Goal: Transaction & Acquisition: Book appointment/travel/reservation

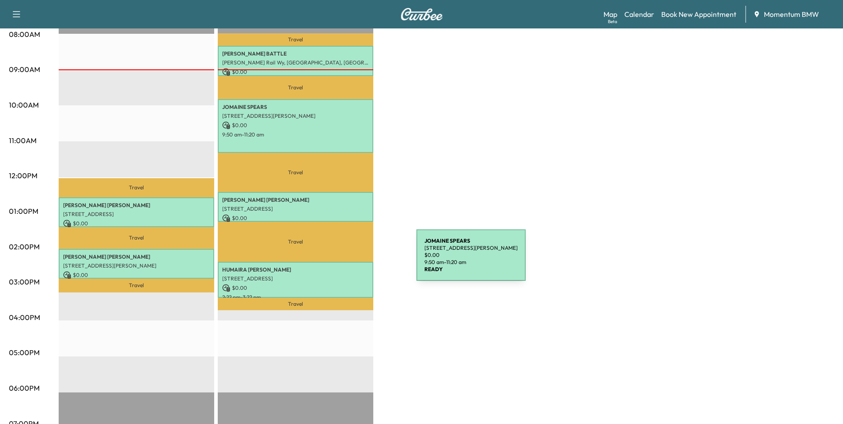
scroll to position [267, 0]
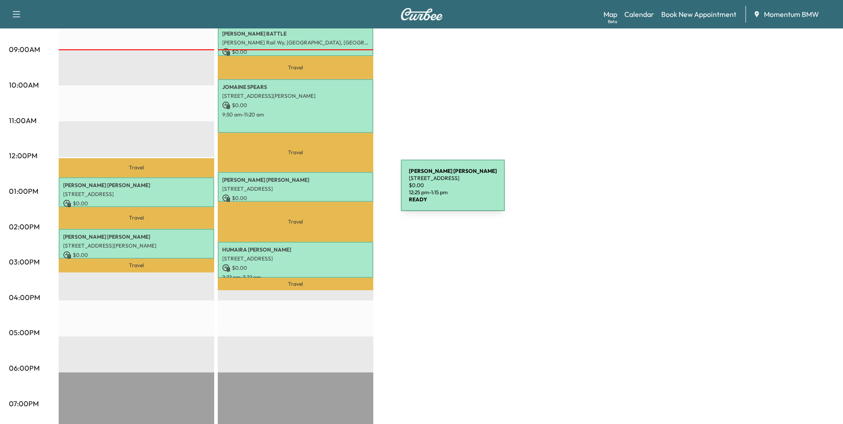
click at [334, 191] on div "[PERSON_NAME] [STREET_ADDRESS] $ 0.00 12:25 pm - 1:15 pm" at bounding box center [296, 187] width 156 height 30
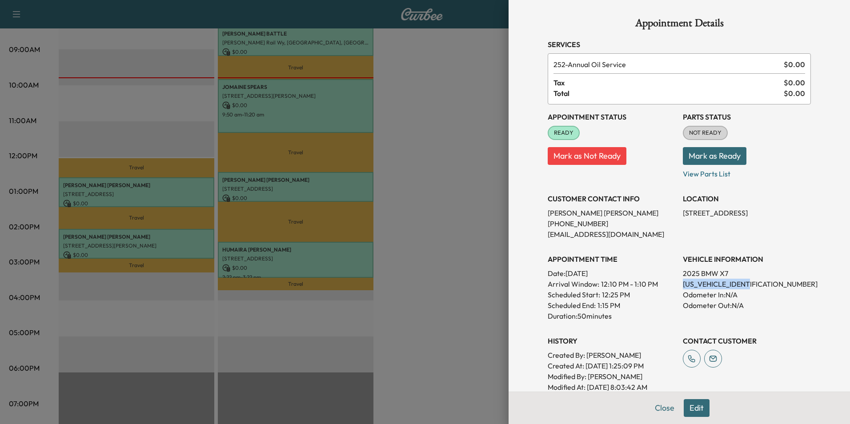
drag, startPoint x: 748, startPoint y: 283, endPoint x: 678, endPoint y: 288, distance: 70.8
click at [682, 288] on p "[US_VEHICLE_IDENTIFICATION_NUMBER]" at bounding box center [746, 284] width 128 height 11
drag, startPoint x: 678, startPoint y: 288, endPoint x: 738, endPoint y: 283, distance: 61.0
copy p "[US_VEHICLE_IDENTIFICATION_NUMBER]"
drag, startPoint x: 732, startPoint y: 213, endPoint x: 676, endPoint y: 215, distance: 56.4
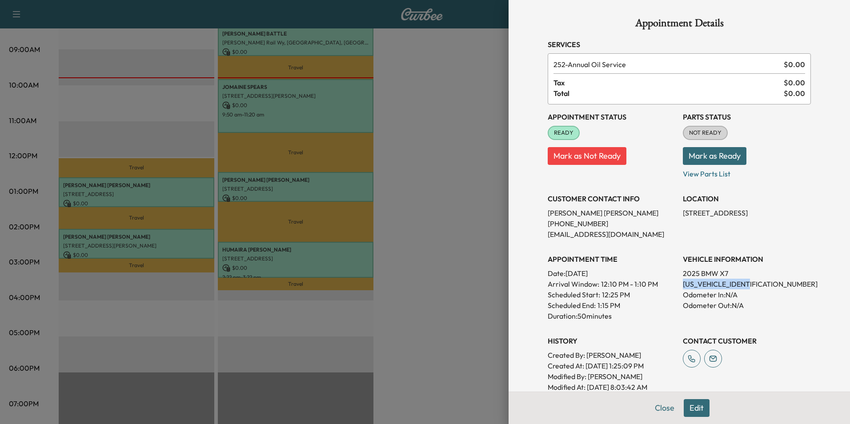
click at [682, 215] on p "[STREET_ADDRESS]" at bounding box center [746, 212] width 128 height 11
drag, startPoint x: 676, startPoint y: 215, endPoint x: 713, endPoint y: 215, distance: 37.3
copy p "[STREET_ADDRESS],"
click at [652, 406] on button "Close" at bounding box center [664, 408] width 31 height 18
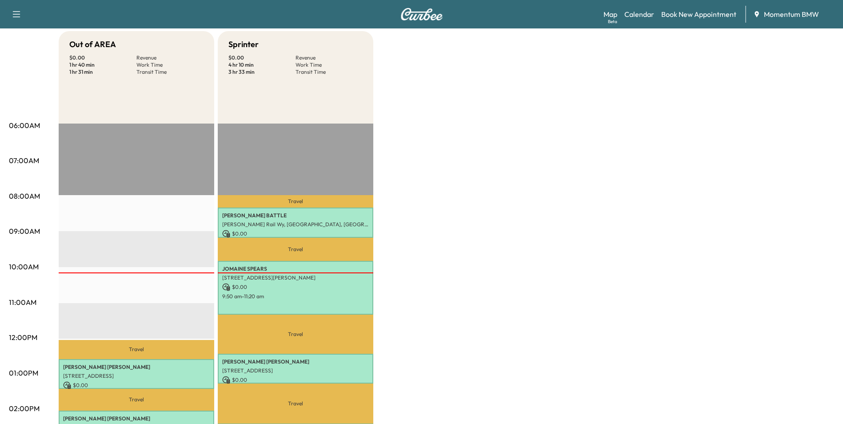
scroll to position [44, 0]
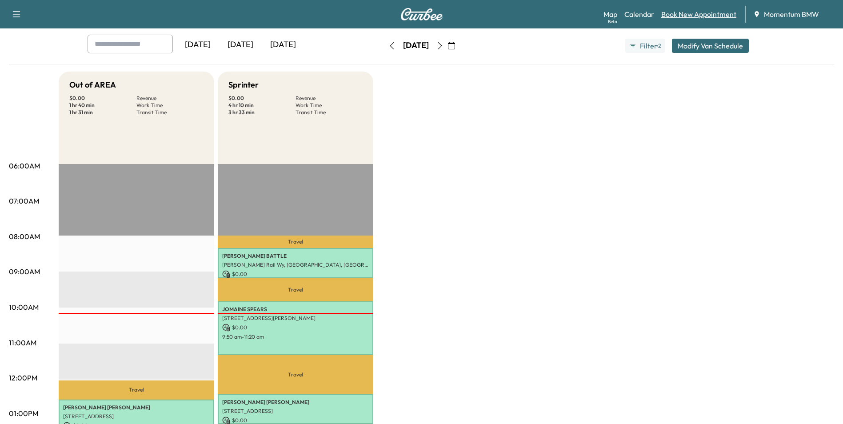
click at [710, 16] on link "Book New Appointment" at bounding box center [698, 14] width 75 height 11
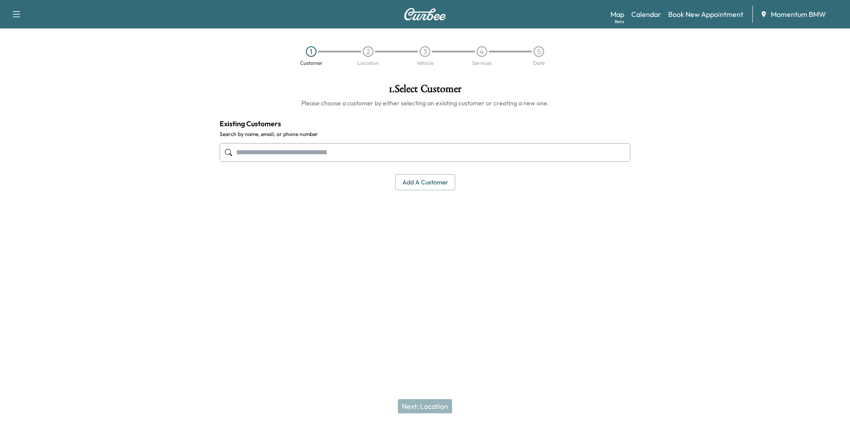
click at [401, 155] on input "text" at bounding box center [424, 152] width 411 height 19
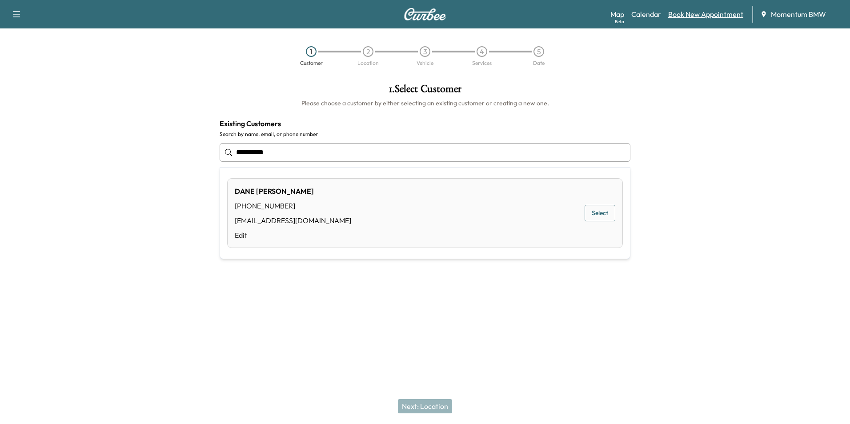
type input "**********"
click at [722, 16] on link "Book New Appointment" at bounding box center [705, 14] width 75 height 11
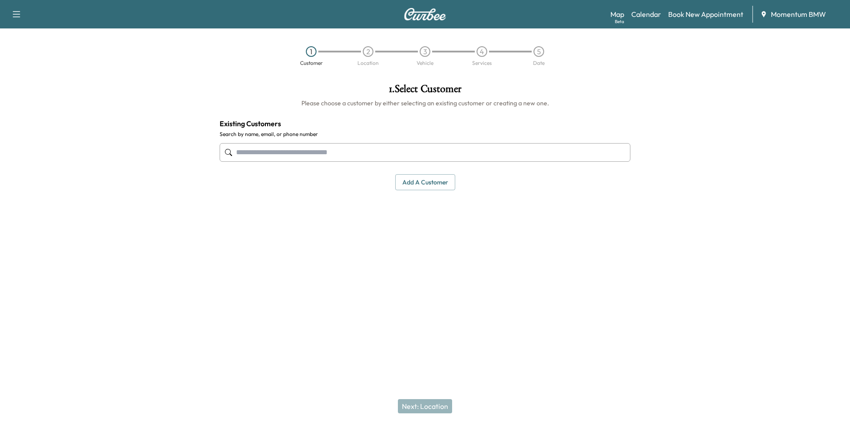
click at [424, 184] on button "Add a customer" at bounding box center [425, 182] width 60 height 16
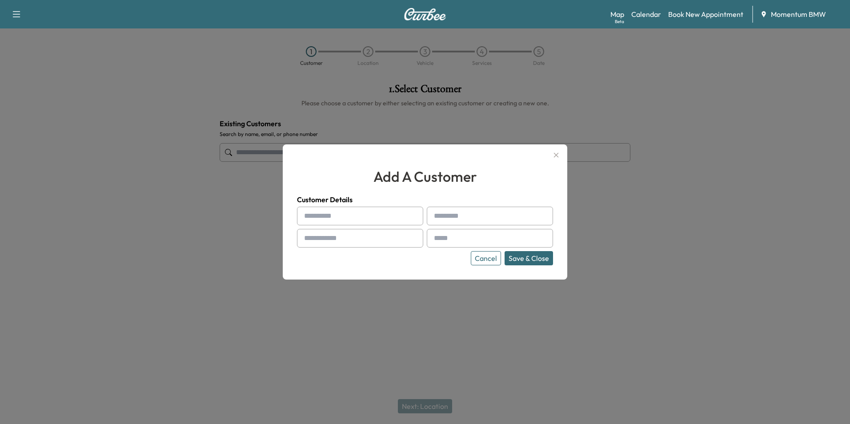
drag, startPoint x: 358, startPoint y: 216, endPoint x: 359, endPoint y: 211, distance: 5.9
click at [358, 216] on input "text" at bounding box center [360, 216] width 126 height 19
type input "****"
type input "*****"
type input "**********"
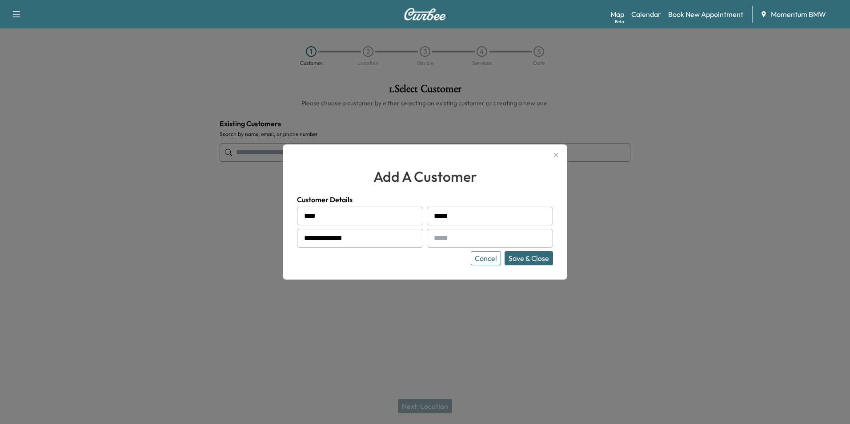
click at [469, 242] on input "text" at bounding box center [490, 238] width 126 height 19
paste input "**********"
type input "**********"
click at [532, 256] on button "Save & Close" at bounding box center [528, 258] width 48 height 14
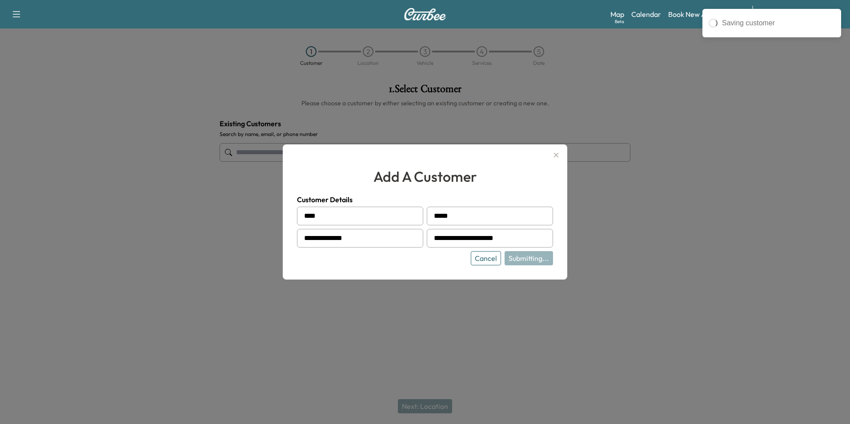
type input "**********"
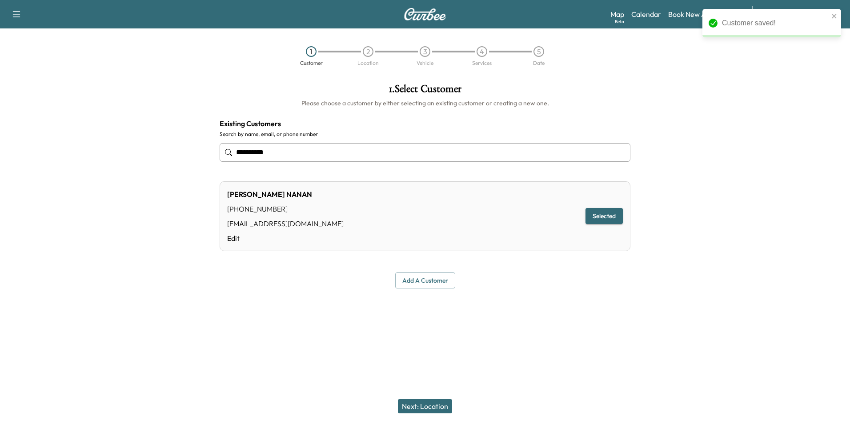
click at [443, 403] on button "Next: Location" at bounding box center [425, 406] width 54 height 14
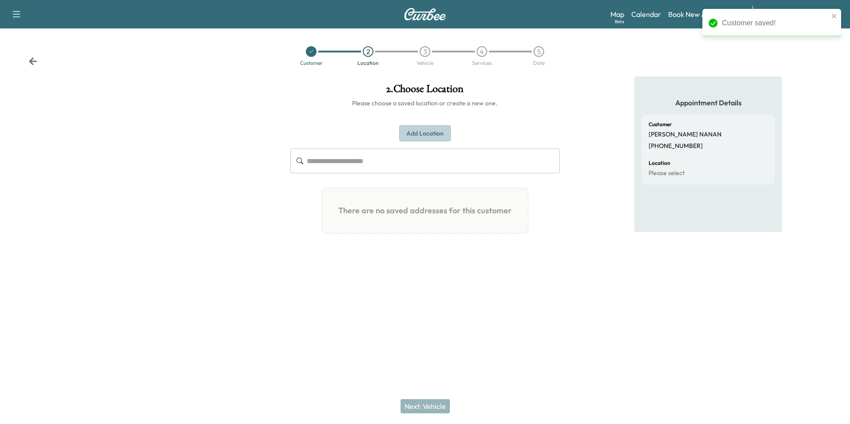
click at [435, 136] on button "Add Location" at bounding box center [425, 133] width 52 height 16
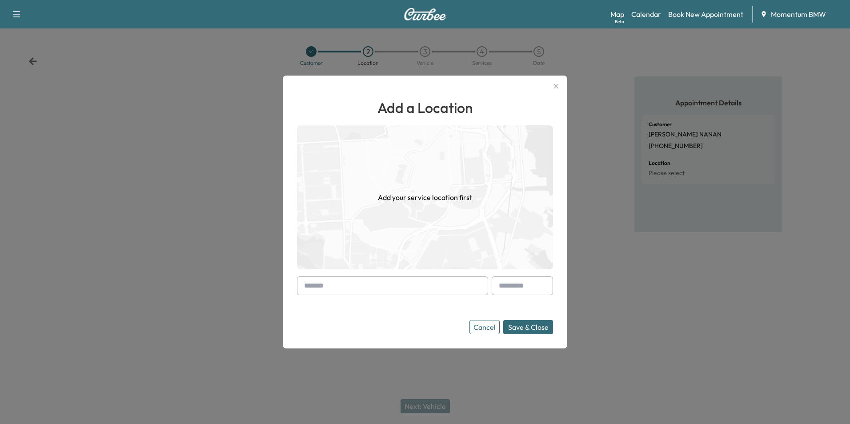
click at [408, 287] on input "text" at bounding box center [392, 285] width 191 height 19
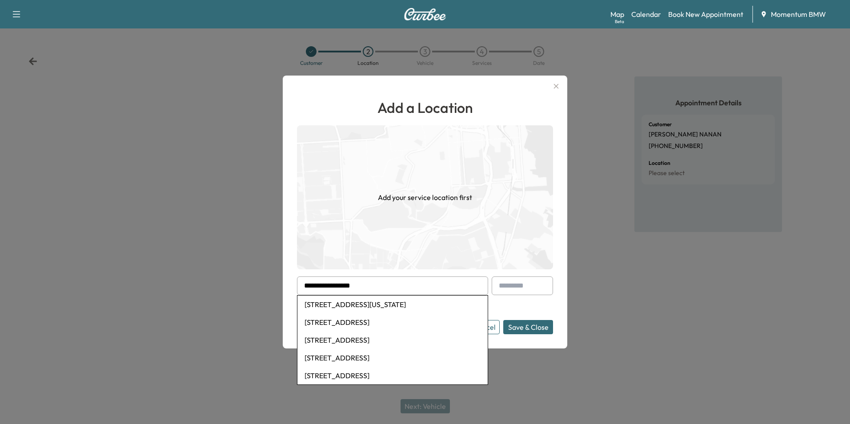
click at [398, 305] on li "[STREET_ADDRESS][US_STATE]" at bounding box center [392, 304] width 190 height 18
type input "**********"
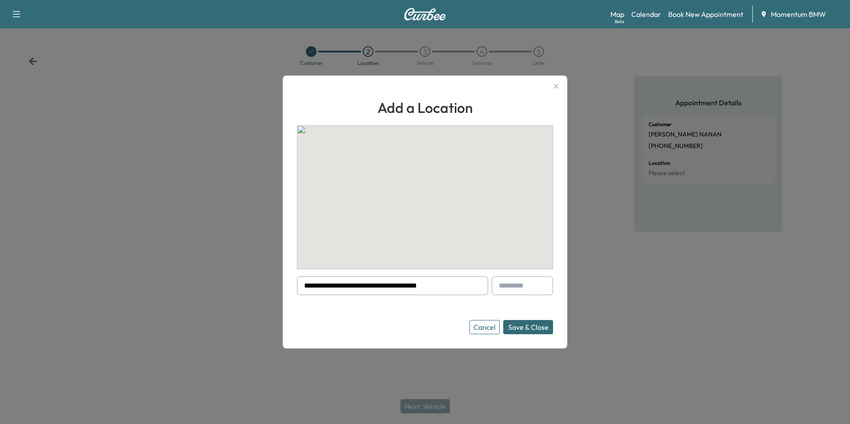
click at [541, 328] on button "Save & Close" at bounding box center [528, 327] width 50 height 14
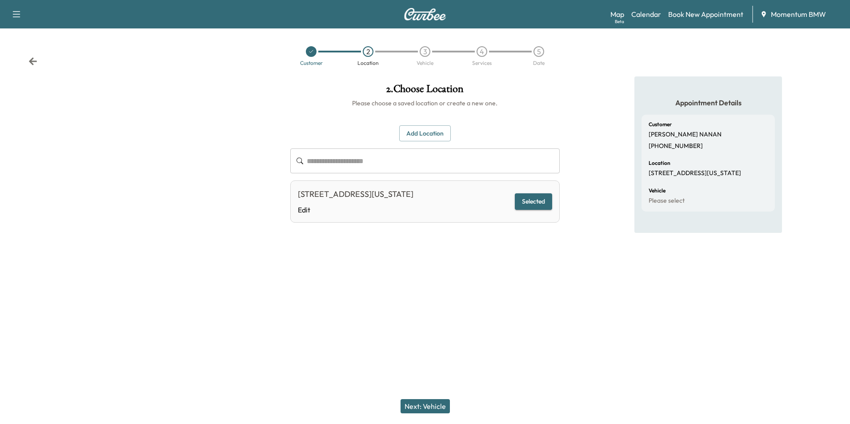
click at [424, 406] on button "Next: Vehicle" at bounding box center [424, 406] width 49 height 14
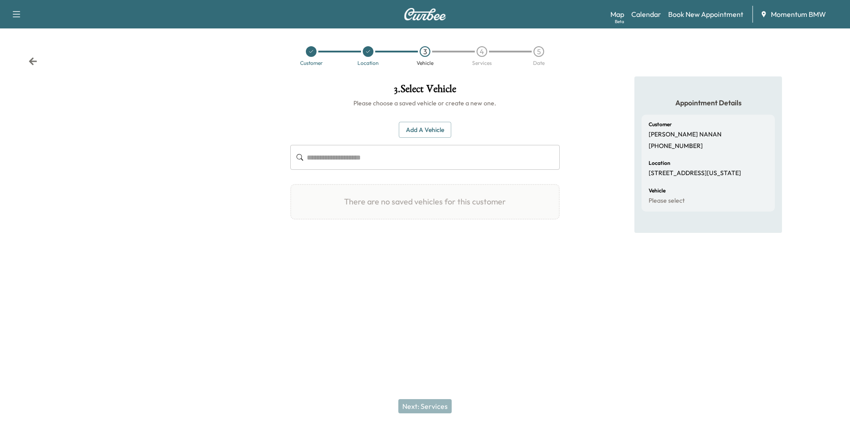
click at [439, 129] on button "Add a Vehicle" at bounding box center [425, 130] width 52 height 16
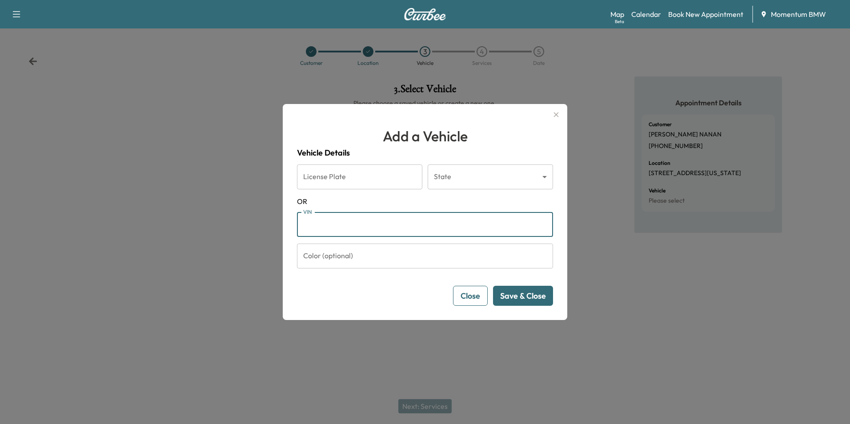
paste input "**********"
type input "**********"
click at [534, 298] on button "Save & Close" at bounding box center [523, 296] width 60 height 20
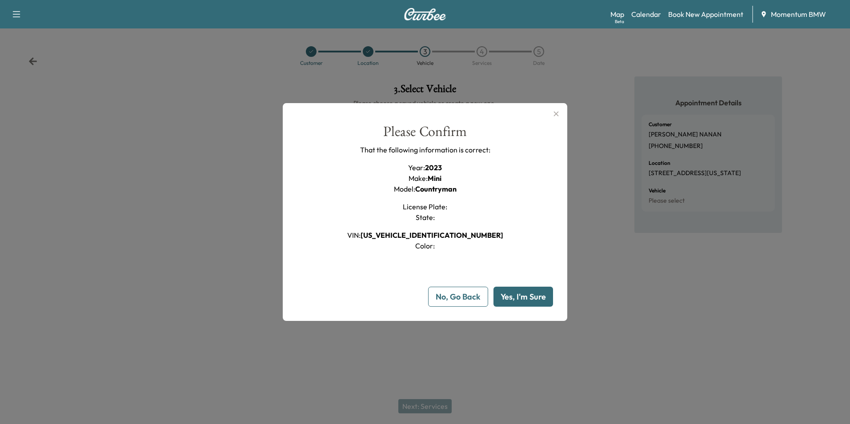
click at [525, 294] on button "Yes, I'm Sure" at bounding box center [523, 297] width 60 height 20
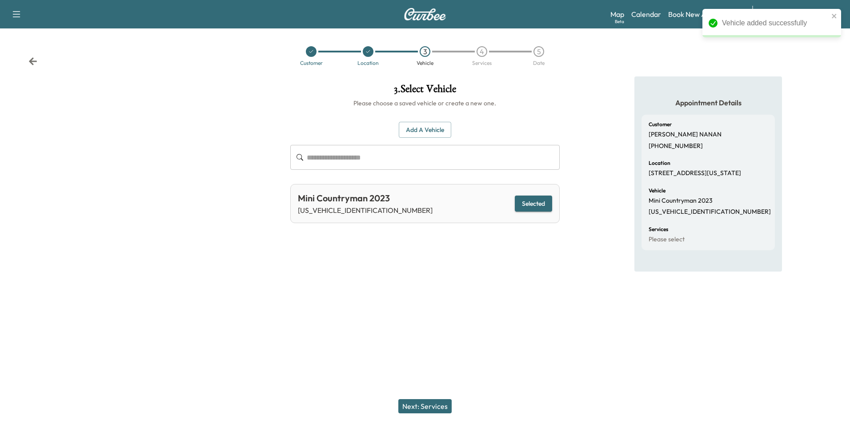
click at [423, 402] on button "Next: Services" at bounding box center [424, 406] width 53 height 14
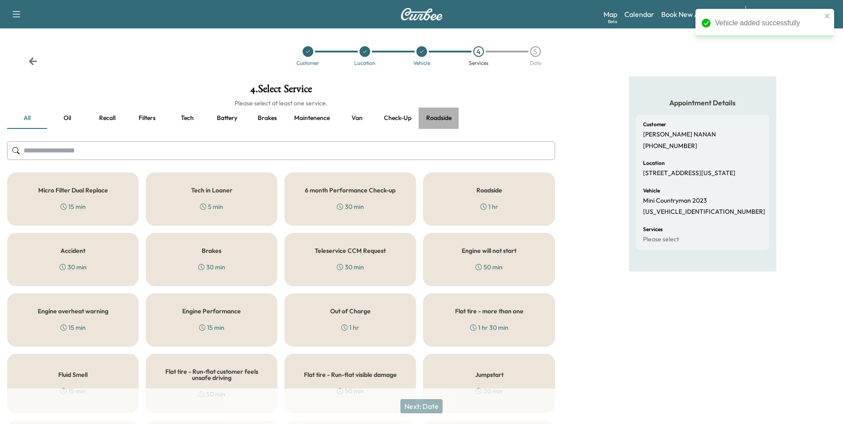
click at [439, 120] on button "Roadside" at bounding box center [439, 118] width 40 height 21
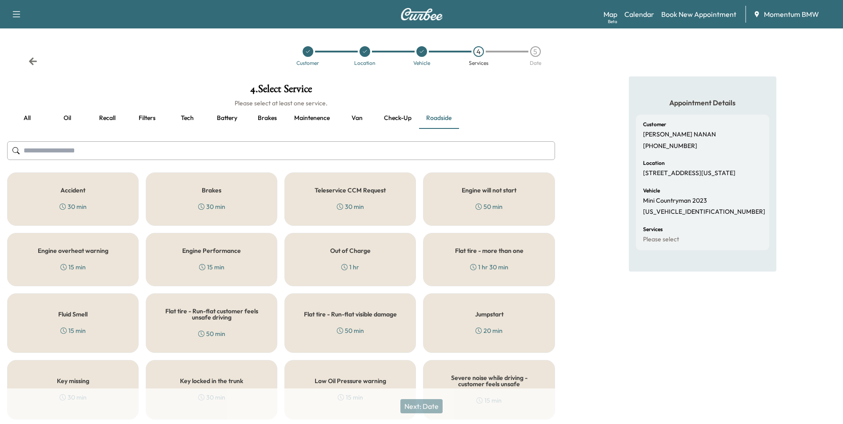
click at [485, 319] on div "Jumpstart 20 min" at bounding box center [489, 323] width 132 height 60
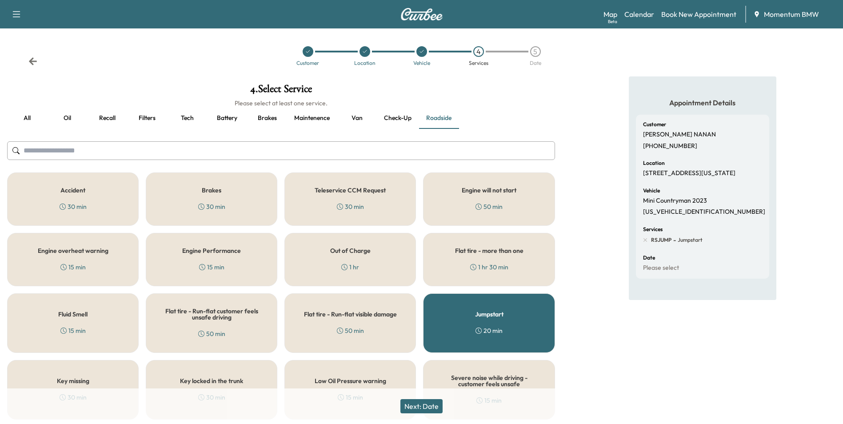
click at [425, 407] on button "Next: Date" at bounding box center [421, 406] width 42 height 14
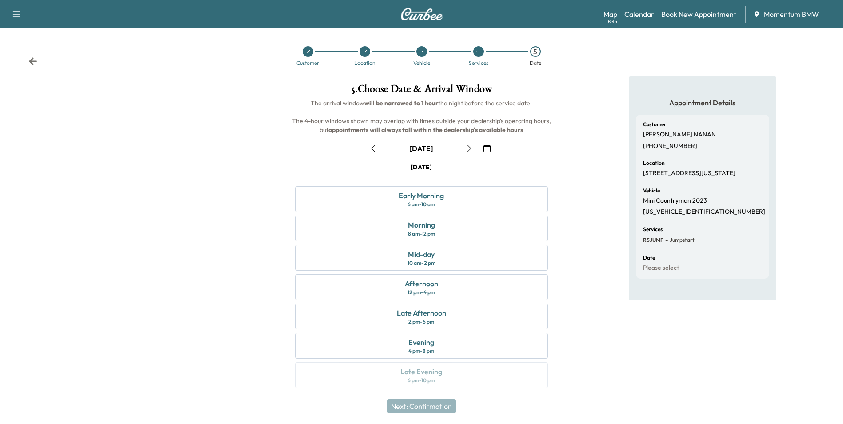
click at [372, 148] on icon "button" at bounding box center [373, 148] width 4 height 7
click at [431, 231] on div "8 am - 12 pm" at bounding box center [421, 233] width 27 height 7
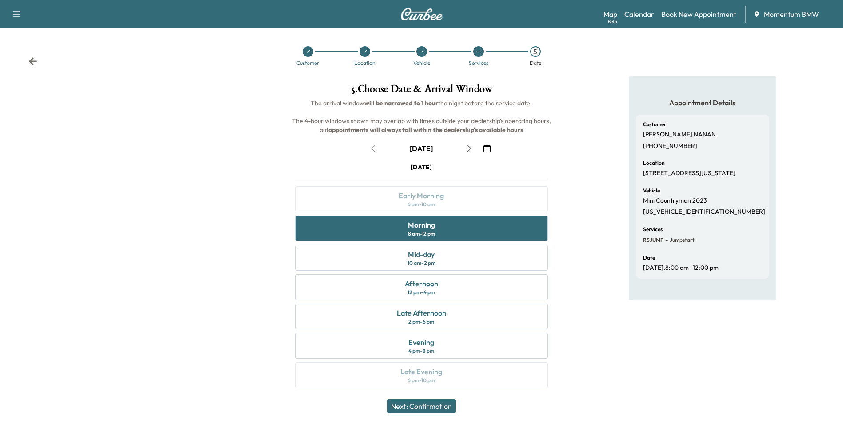
click at [433, 407] on button "Next: Confirmation" at bounding box center [421, 406] width 69 height 14
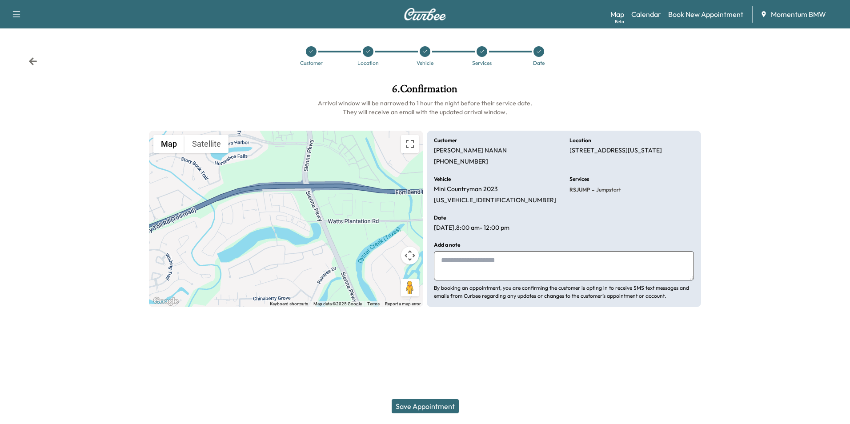
click at [470, 268] on textarea at bounding box center [564, 265] width 260 height 29
type textarea "**********"
click at [443, 407] on button "Save Appointment" at bounding box center [424, 406] width 67 height 14
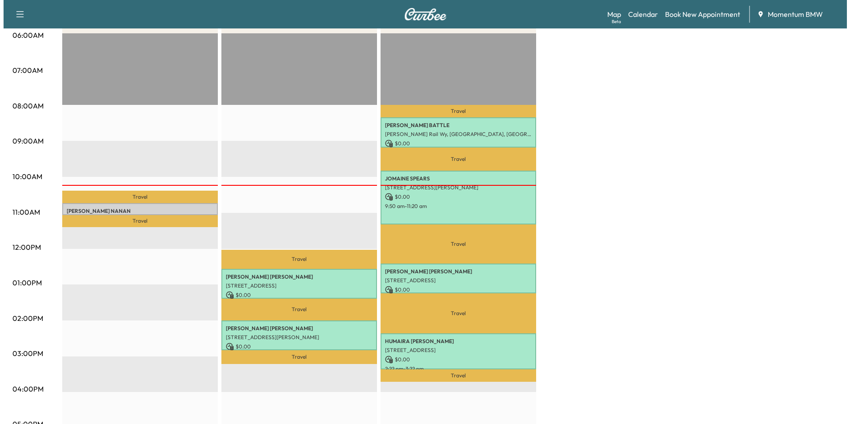
scroll to position [178, 0]
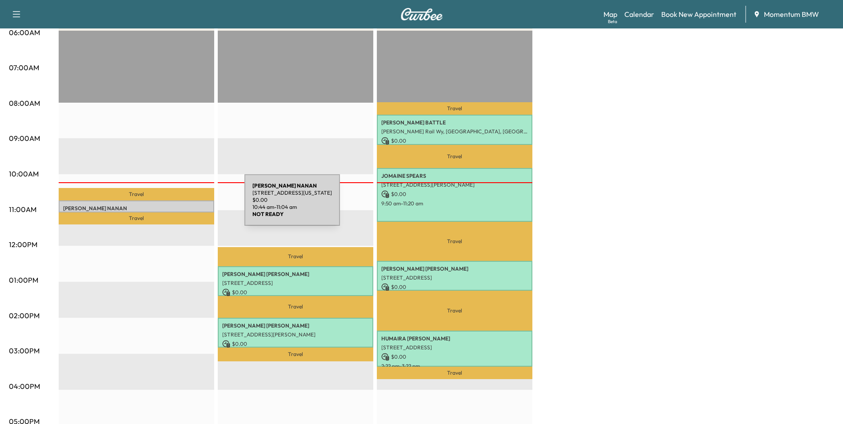
click at [178, 205] on p "[PERSON_NAME]" at bounding box center [136, 208] width 147 height 7
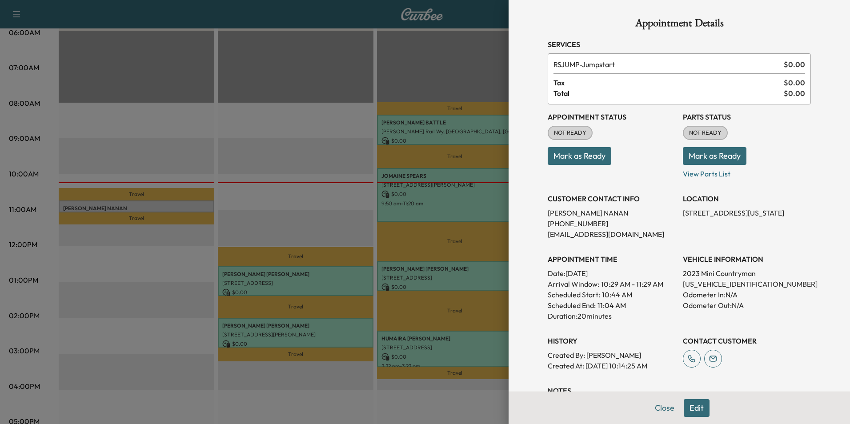
click at [597, 156] on button "Mark as Ready" at bounding box center [579, 156] width 64 height 18
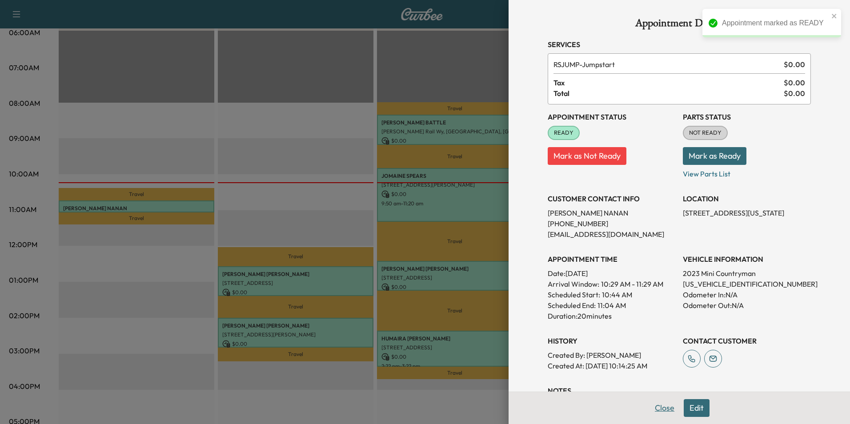
click at [662, 407] on button "Close" at bounding box center [664, 408] width 31 height 18
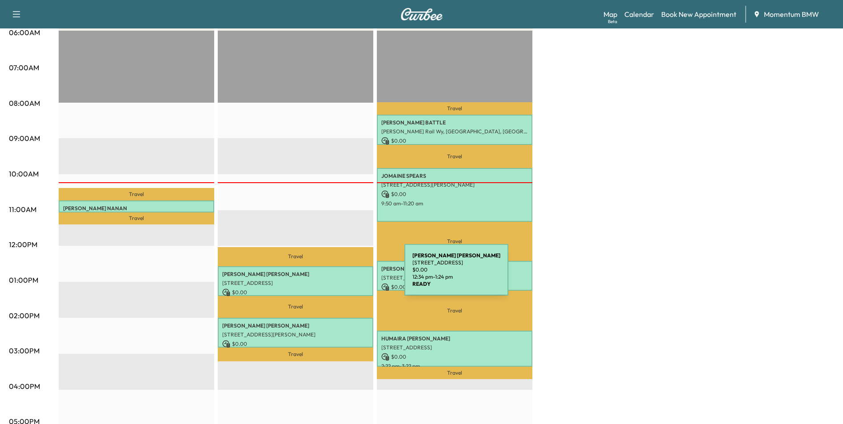
click at [338, 275] on div "[PERSON_NAME] [STREET_ADDRESS][PERSON_NAME] $ 0.00 12:34 pm - 1:24 pm" at bounding box center [296, 281] width 156 height 30
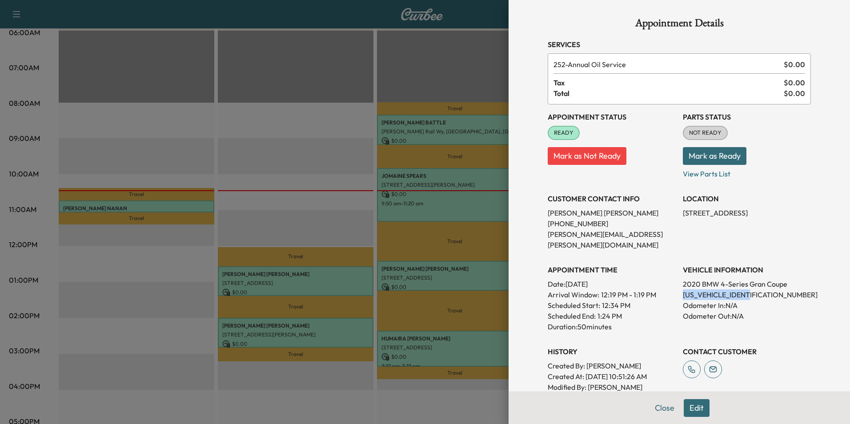
drag, startPoint x: 754, startPoint y: 283, endPoint x: 677, endPoint y: 284, distance: 77.3
click at [682, 289] on p "[US_VEHICLE_IDENTIFICATION_NUMBER]" at bounding box center [746, 294] width 128 height 11
drag, startPoint x: 677, startPoint y: 284, endPoint x: 733, endPoint y: 284, distance: 56.4
copy p "[US_VEHICLE_IDENTIFICATION_NUMBER]"
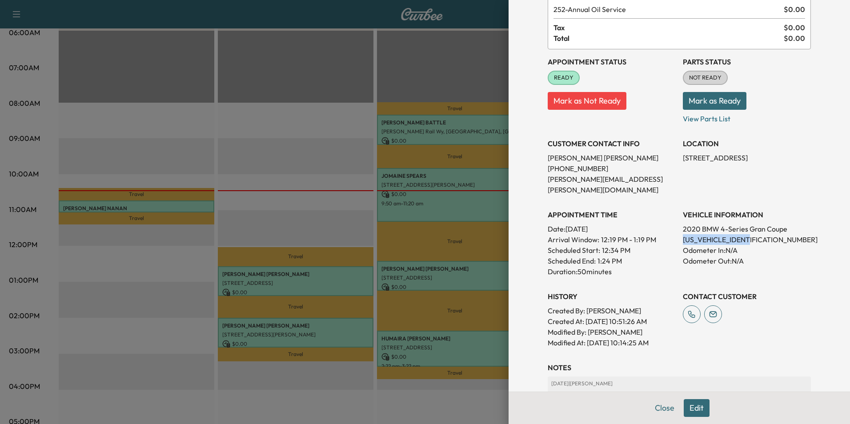
scroll to position [168, 0]
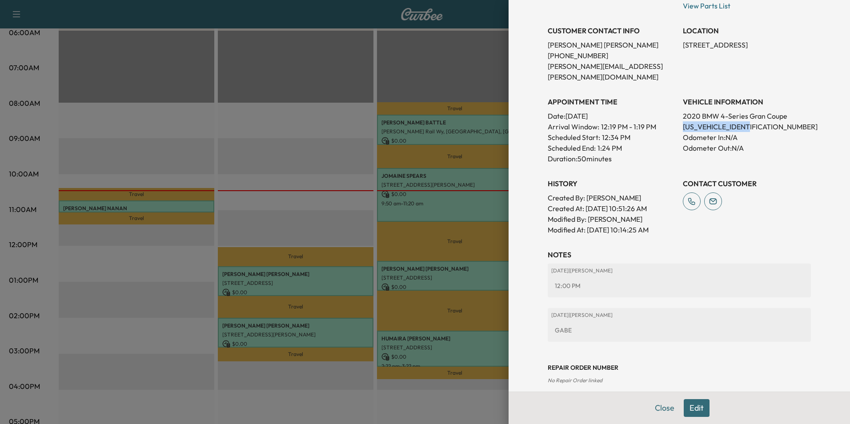
copy p "[US_VEHICLE_IDENTIFICATION_NUMBER]"
click at [652, 409] on button "Close" at bounding box center [664, 408] width 31 height 18
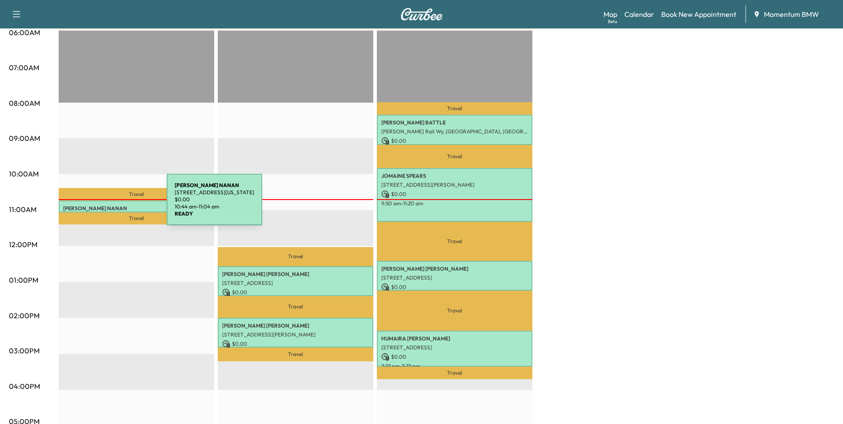
click at [100, 205] on p "[PERSON_NAME]" at bounding box center [136, 208] width 147 height 7
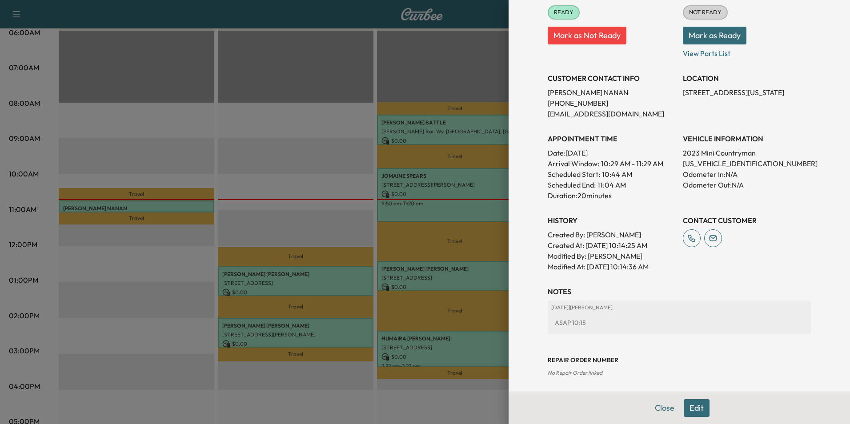
scroll to position [124, 0]
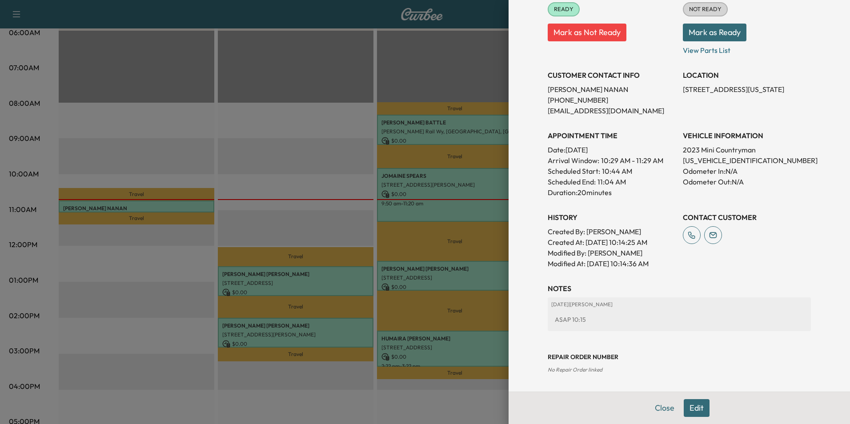
click at [693, 412] on button "Edit" at bounding box center [696, 408] width 26 height 18
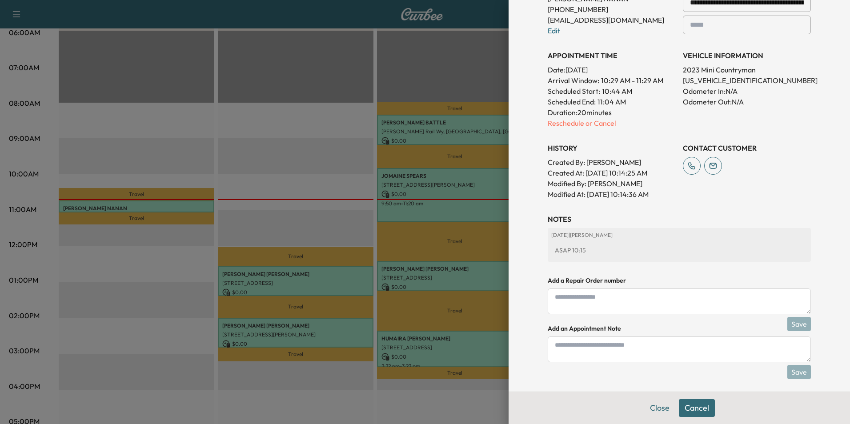
scroll to position [238, 0]
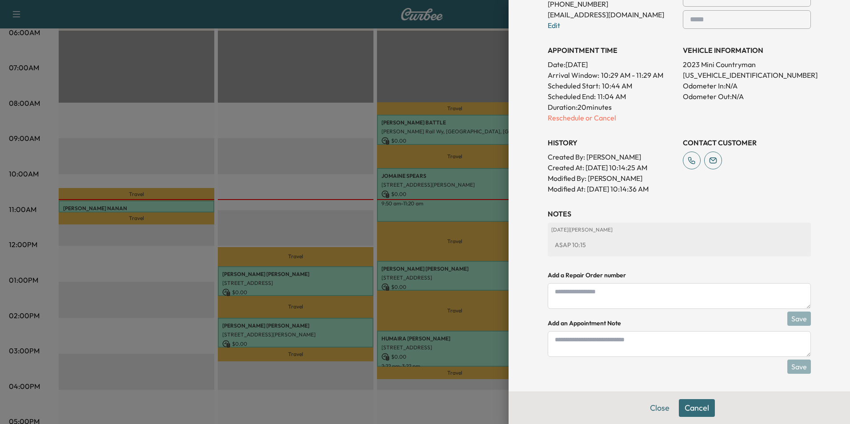
drag, startPoint x: 614, startPoint y: 345, endPoint x: 597, endPoint y: 338, distance: 19.1
click at [614, 346] on textarea at bounding box center [678, 344] width 263 height 26
type textarea "*"
type textarea "****"
click at [794, 370] on button "Save" at bounding box center [799, 366] width 24 height 14
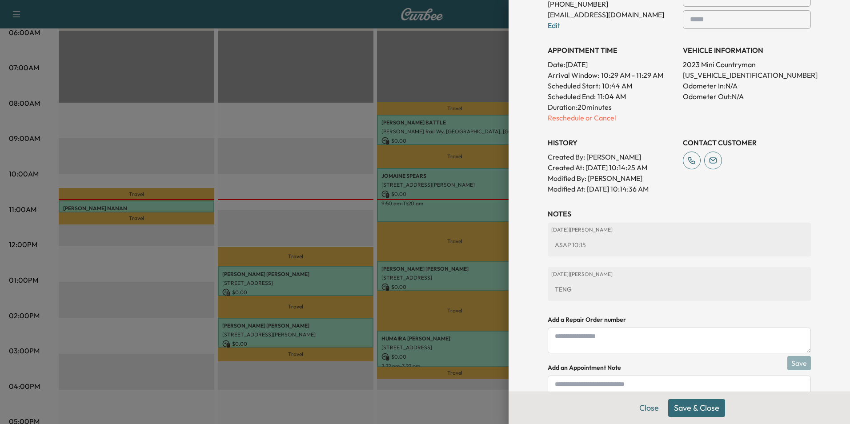
click at [702, 411] on button "Save & Close" at bounding box center [696, 408] width 57 height 18
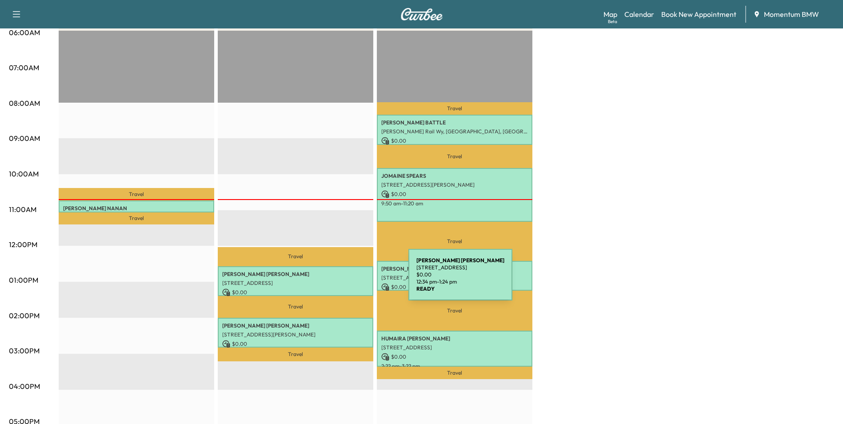
click at [342, 280] on p "[STREET_ADDRESS]" at bounding box center [295, 282] width 147 height 7
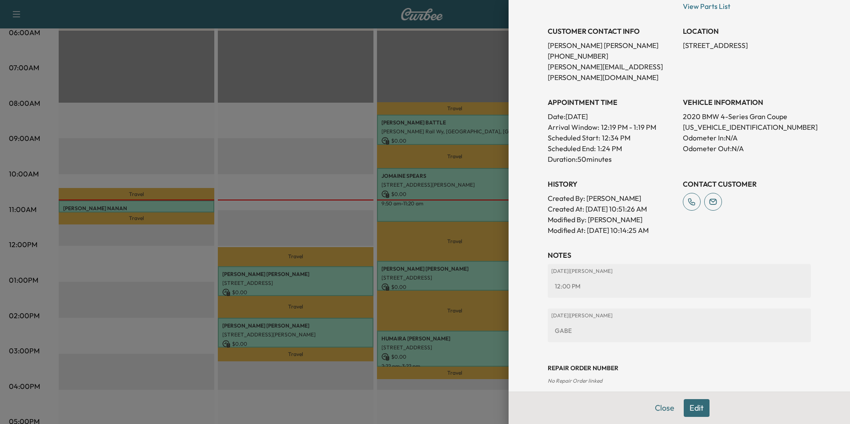
scroll to position [168, 0]
click at [653, 409] on button "Close" at bounding box center [664, 408] width 31 height 18
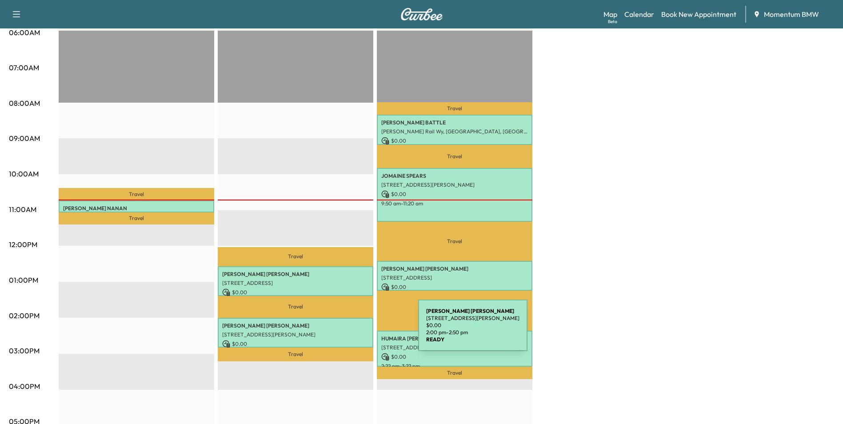
click at [351, 331] on p "[STREET_ADDRESS][PERSON_NAME]" at bounding box center [295, 334] width 147 height 7
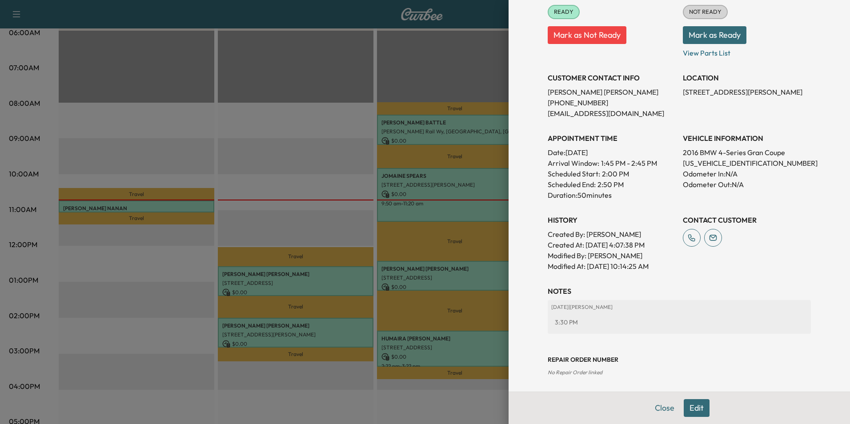
scroll to position [124, 0]
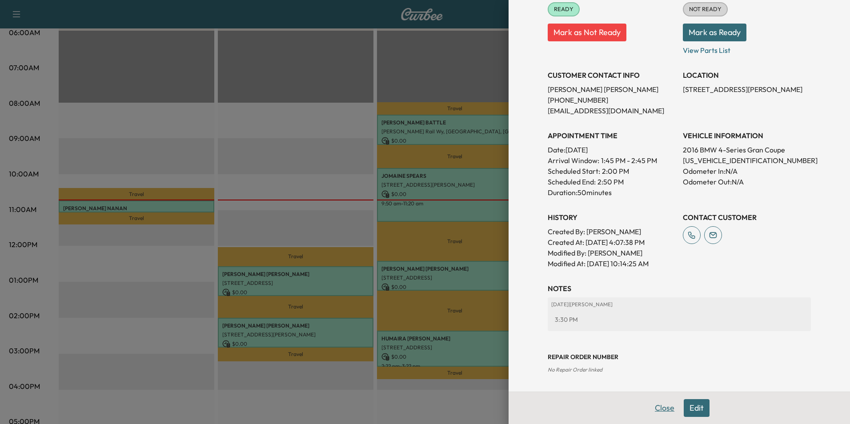
click at [654, 406] on button "Close" at bounding box center [664, 408] width 31 height 18
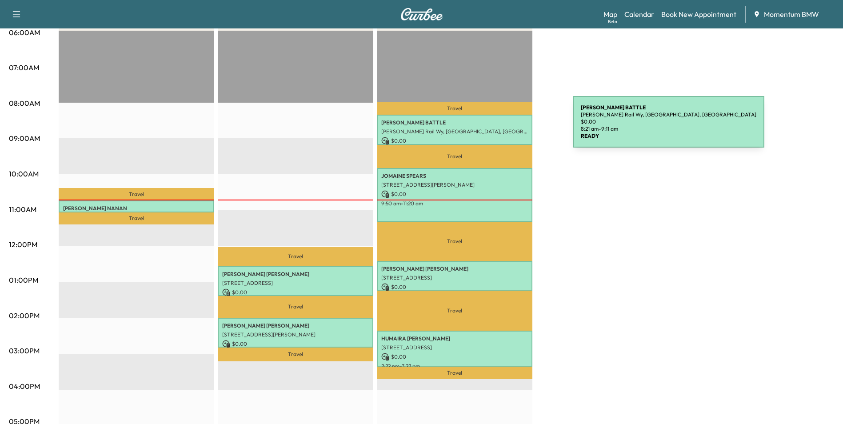
click at [506, 128] on p "[PERSON_NAME] Rail Wy, [GEOGRAPHIC_DATA], [GEOGRAPHIC_DATA]" at bounding box center [454, 131] width 147 height 7
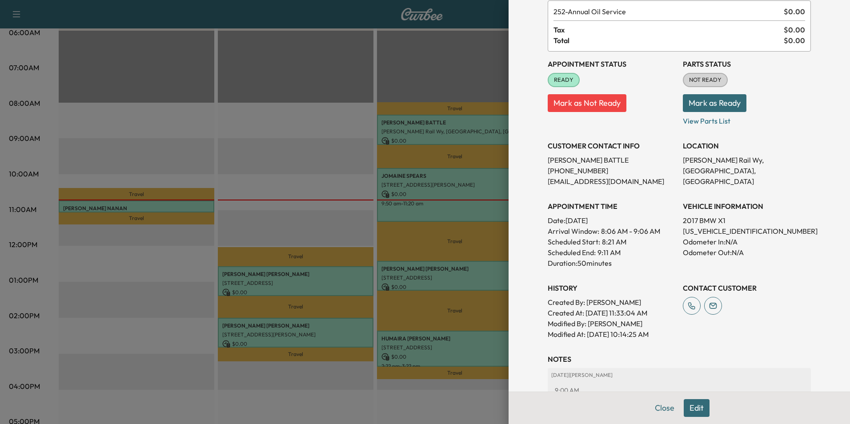
scroll to position [168, 0]
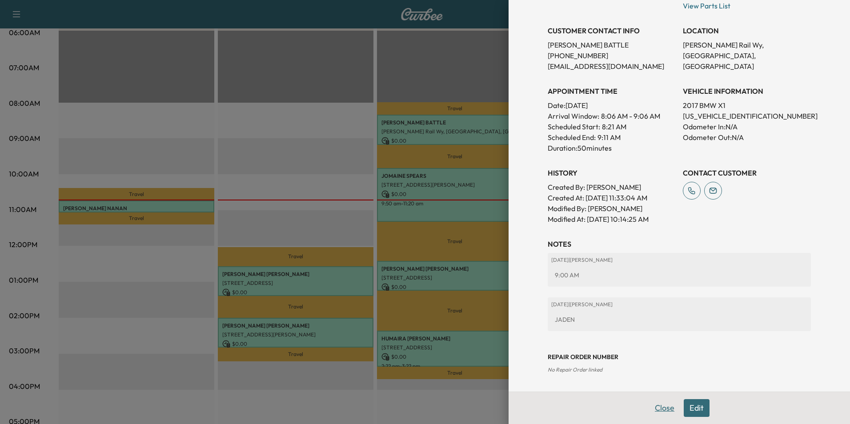
click at [653, 407] on button "Close" at bounding box center [664, 408] width 31 height 18
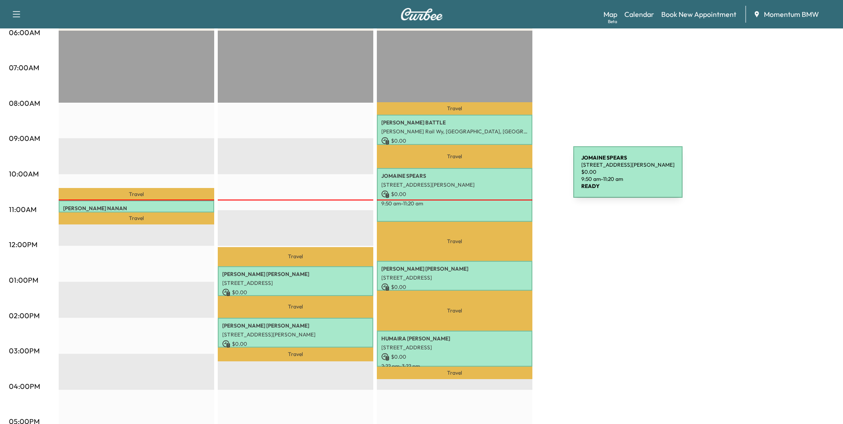
click at [508, 177] on p "[PERSON_NAME]" at bounding box center [454, 175] width 147 height 7
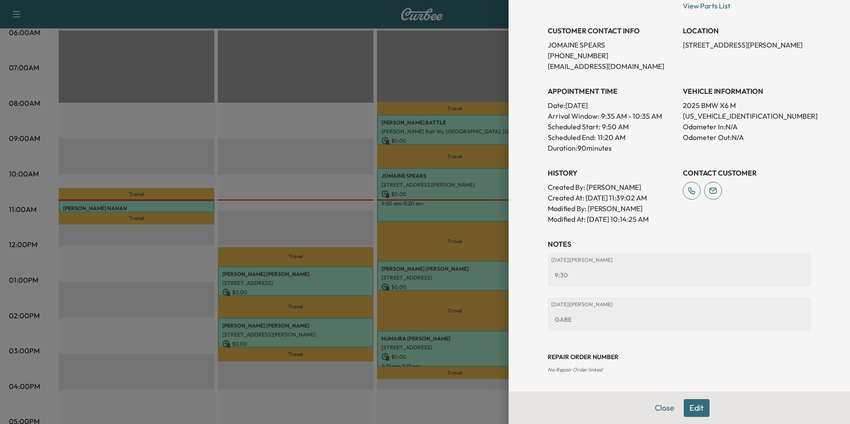
click at [658, 406] on button "Close" at bounding box center [664, 408] width 31 height 18
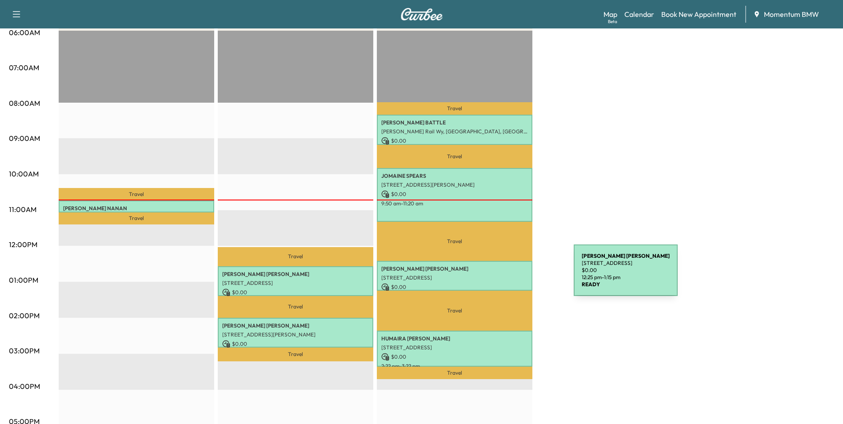
click at [507, 275] on p "[STREET_ADDRESS]" at bounding box center [454, 277] width 147 height 7
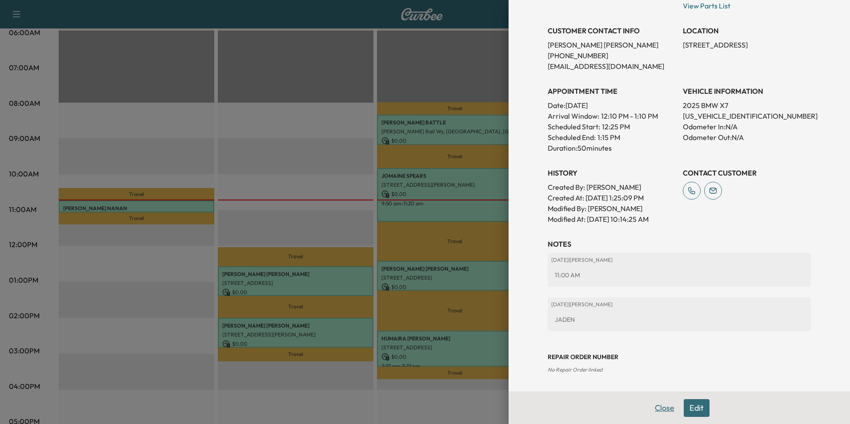
click at [662, 407] on button "Close" at bounding box center [664, 408] width 31 height 18
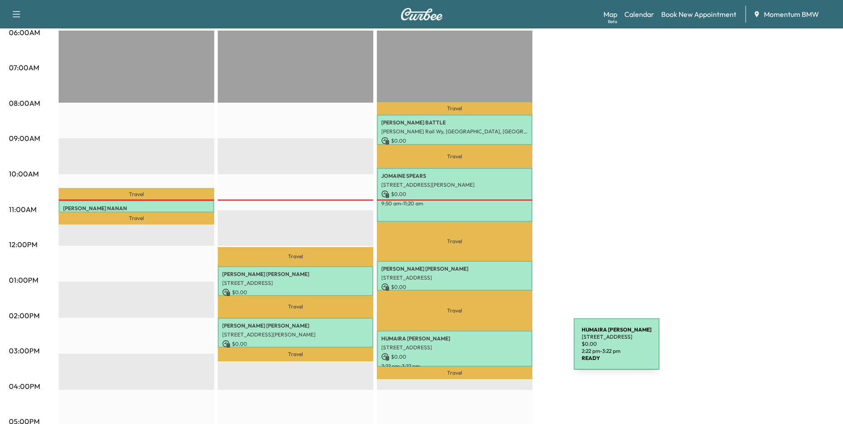
click at [507, 353] on p "$ 0.00" at bounding box center [454, 357] width 147 height 8
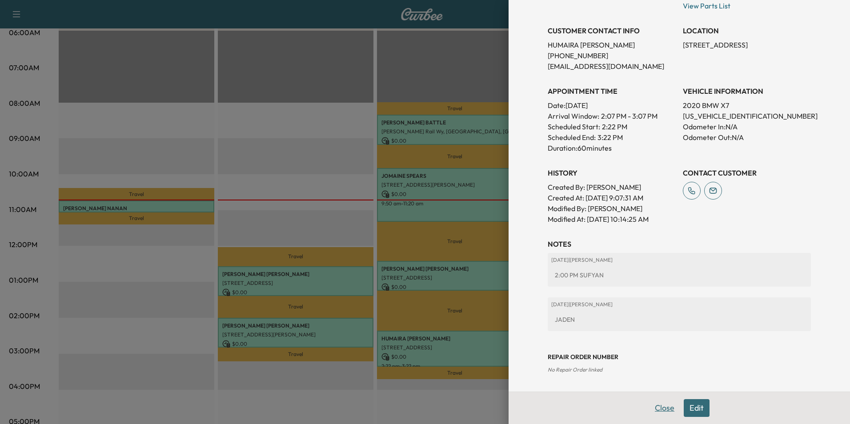
click at [662, 406] on button "Close" at bounding box center [664, 408] width 31 height 18
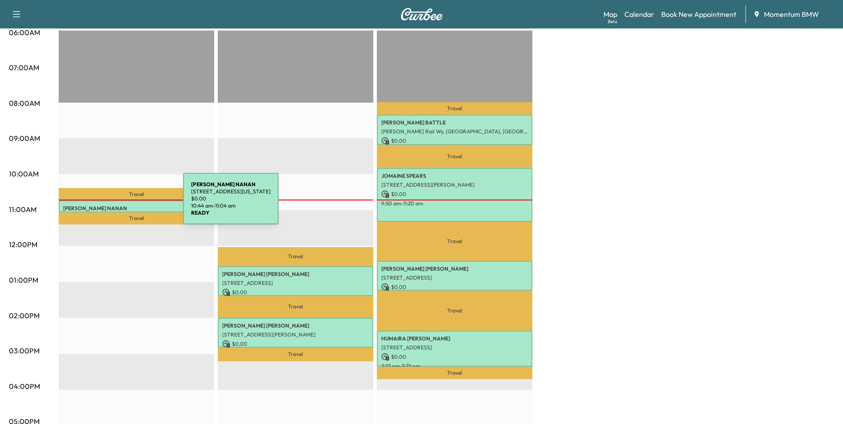
click at [116, 205] on p "[PERSON_NAME]" at bounding box center [136, 208] width 147 height 7
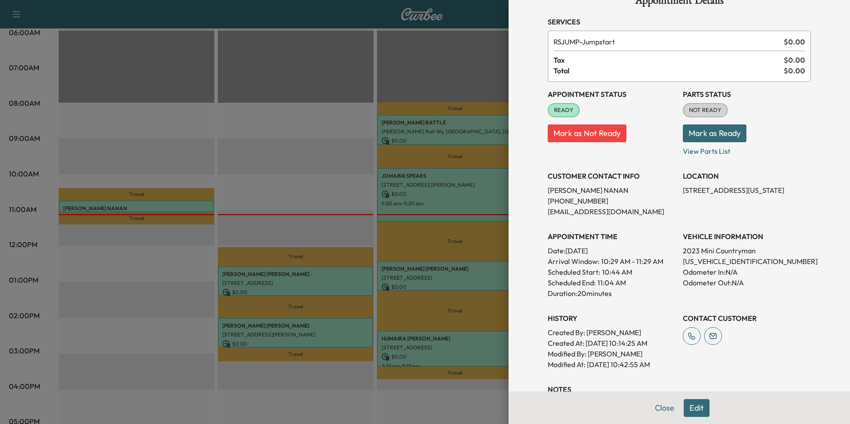
scroll to position [44, 0]
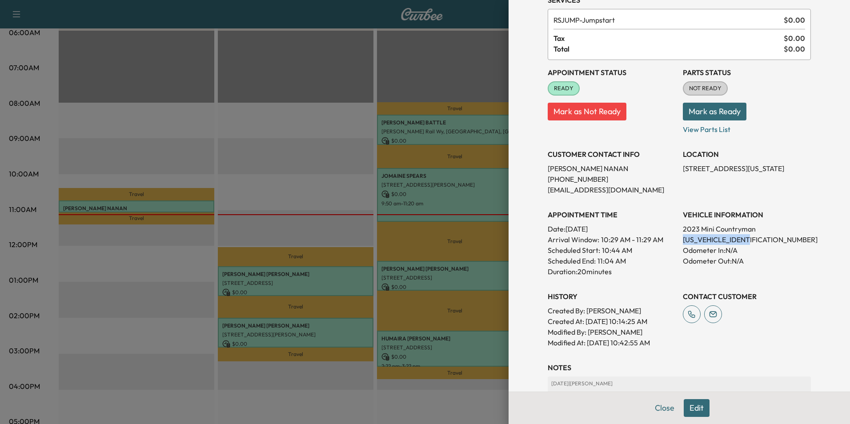
drag, startPoint x: 743, startPoint y: 240, endPoint x: 678, endPoint y: 241, distance: 65.3
click at [682, 241] on p "[US_VEHICLE_IDENTIFICATION_NUMBER]" at bounding box center [746, 239] width 128 height 11
drag, startPoint x: 678, startPoint y: 241, endPoint x: 718, endPoint y: 239, distance: 40.5
copy p "[US_VEHICLE_IDENTIFICATION_NUMBER]"
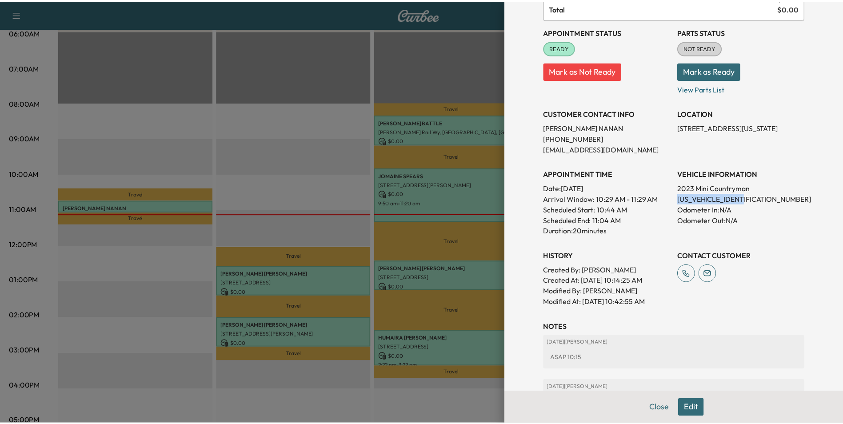
scroll to position [168, 0]
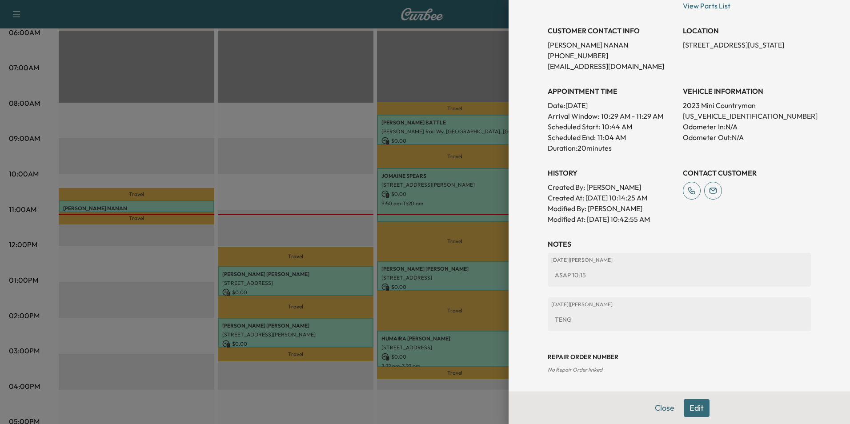
click at [770, 145] on div "VEHICLE INFORMATION 2023 Mini Countryman [US_VEHICLE_IDENTIFICATION_NUMBER] Odo…" at bounding box center [746, 116] width 128 height 75
drag, startPoint x: 727, startPoint y: 42, endPoint x: 677, endPoint y: 45, distance: 50.8
click at [682, 45] on p "[STREET_ADDRESS][US_STATE]" at bounding box center [746, 45] width 128 height 11
copy p "5110 Galahad Ct"
click at [654, 410] on button "Close" at bounding box center [664, 408] width 31 height 18
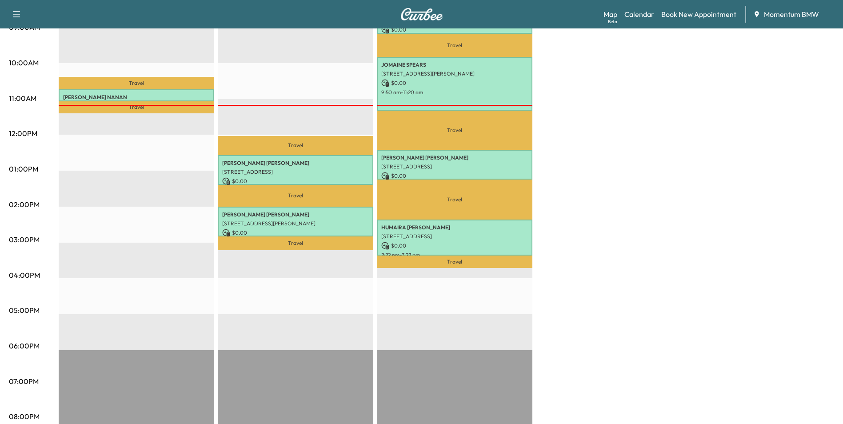
scroll to position [311, 0]
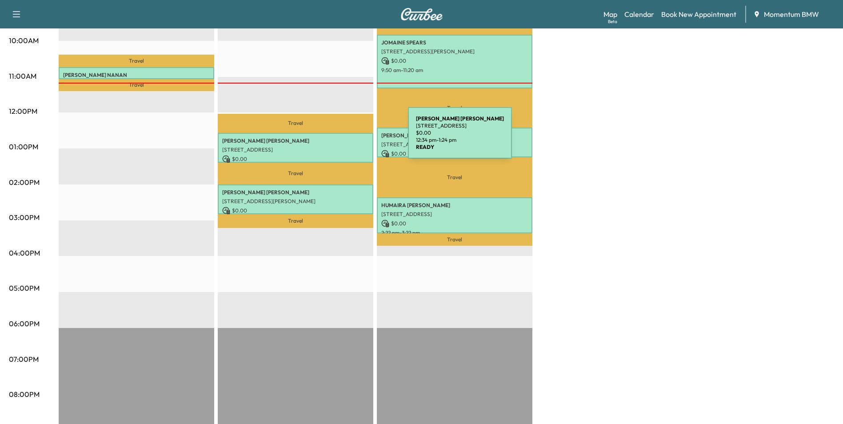
click at [341, 138] on p "[PERSON_NAME]" at bounding box center [295, 140] width 147 height 7
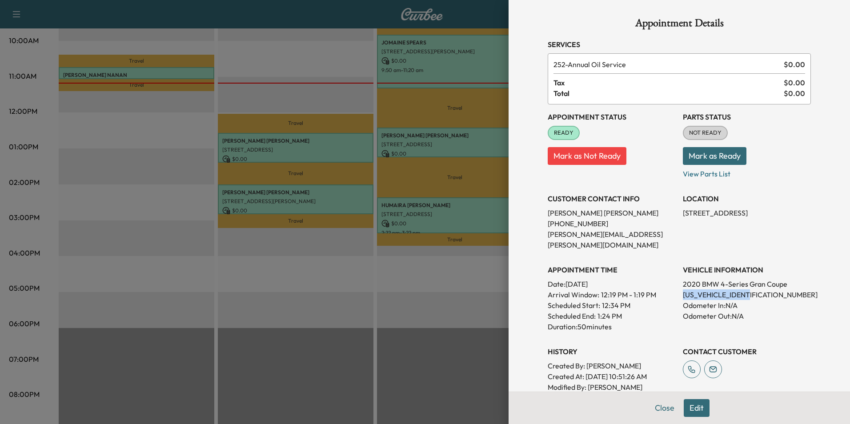
drag, startPoint x: 751, startPoint y: 284, endPoint x: 678, endPoint y: 283, distance: 72.4
click at [682, 289] on p "[US_VEHICLE_IDENTIFICATION_NUMBER]" at bounding box center [746, 294] width 128 height 11
drag, startPoint x: 678, startPoint y: 283, endPoint x: 726, endPoint y: 285, distance: 48.0
copy p "[US_VEHICLE_IDENTIFICATION_NUMBER]"
drag, startPoint x: 658, startPoint y: 407, endPoint x: 663, endPoint y: 407, distance: 4.9
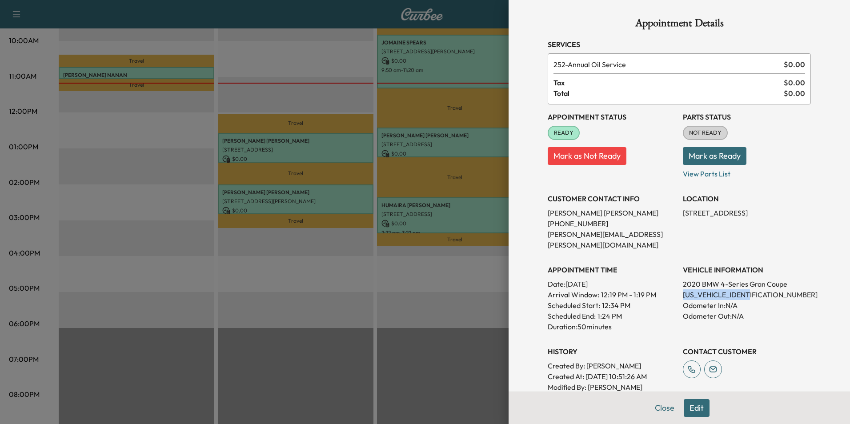
click at [659, 407] on button "Close" at bounding box center [664, 408] width 31 height 18
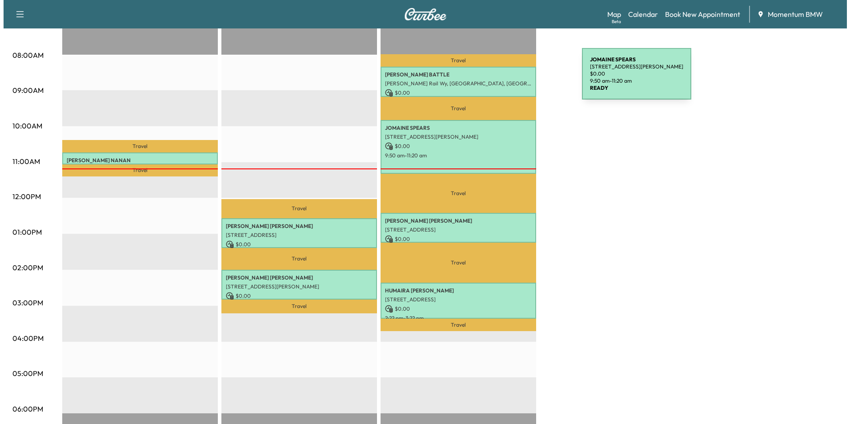
scroll to position [222, 0]
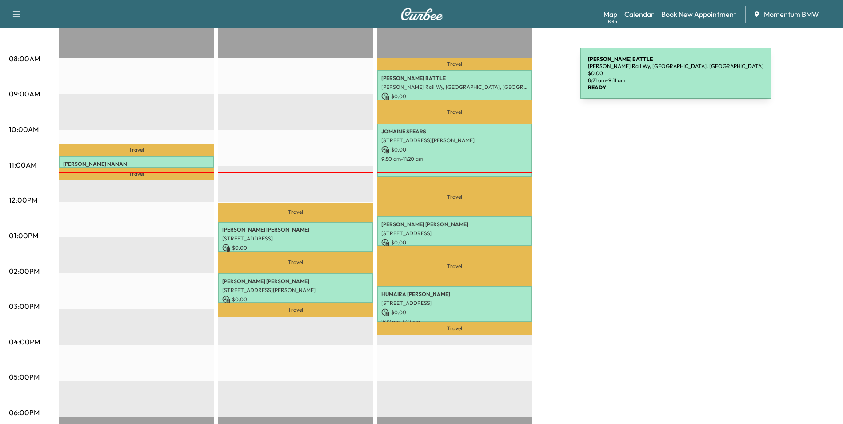
click at [513, 79] on p "[PERSON_NAME]" at bounding box center [454, 78] width 147 height 7
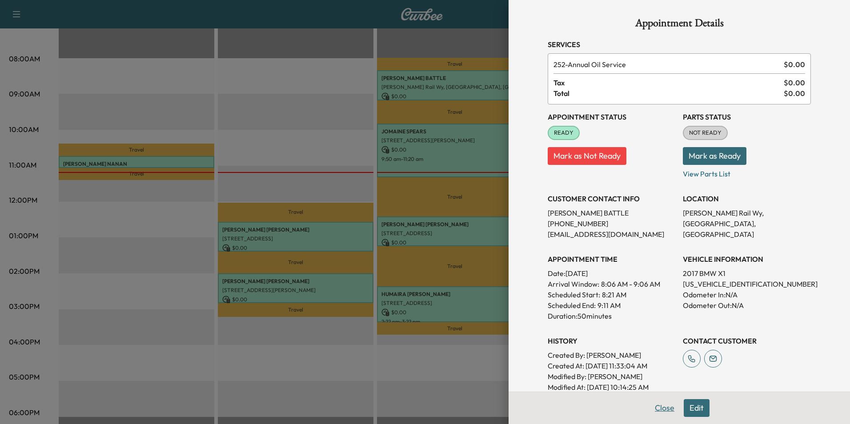
click at [657, 411] on button "Close" at bounding box center [664, 408] width 31 height 18
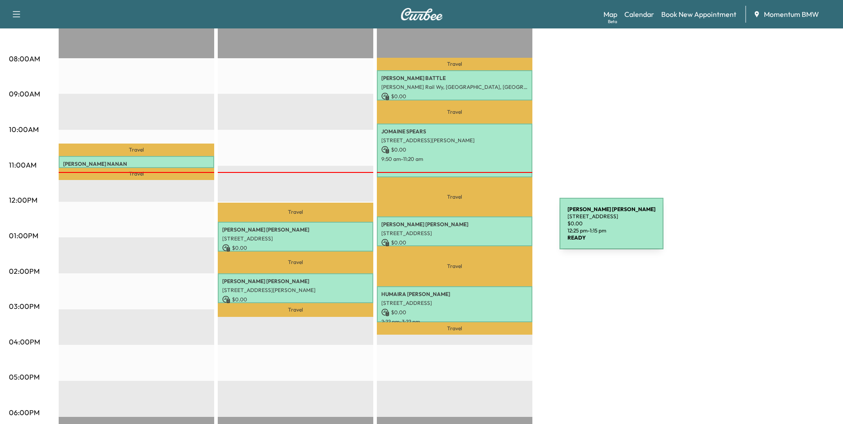
click at [493, 230] on p "[STREET_ADDRESS]" at bounding box center [454, 233] width 147 height 7
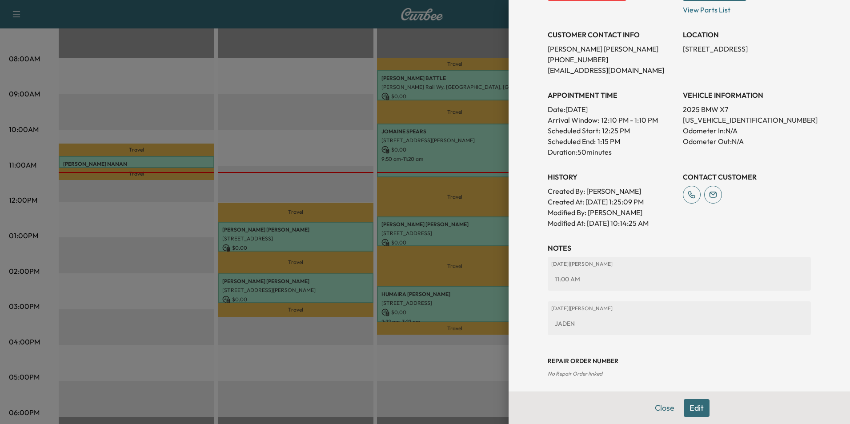
scroll to position [168, 0]
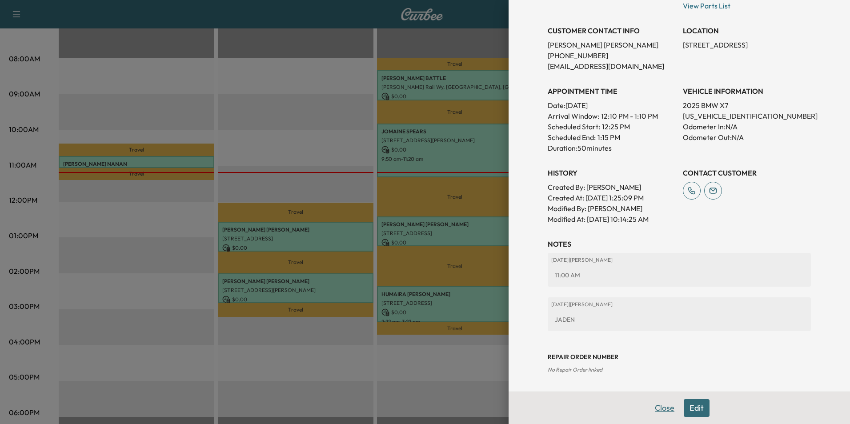
click at [660, 407] on button "Close" at bounding box center [664, 408] width 31 height 18
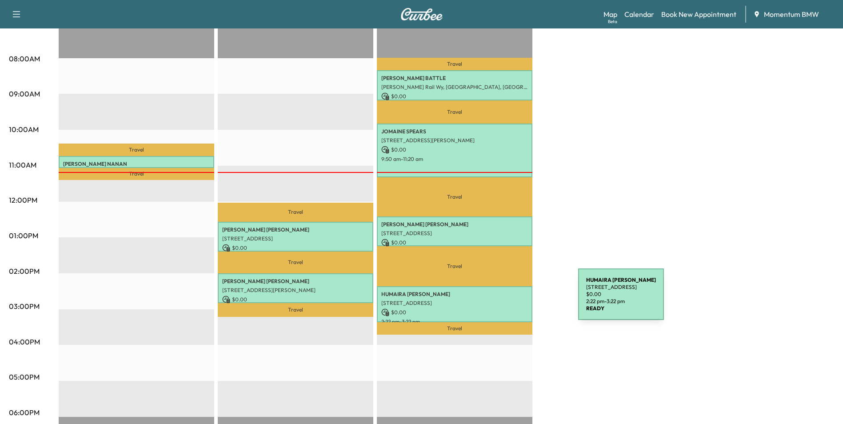
click at [511, 299] on p "[STREET_ADDRESS]" at bounding box center [454, 302] width 147 height 7
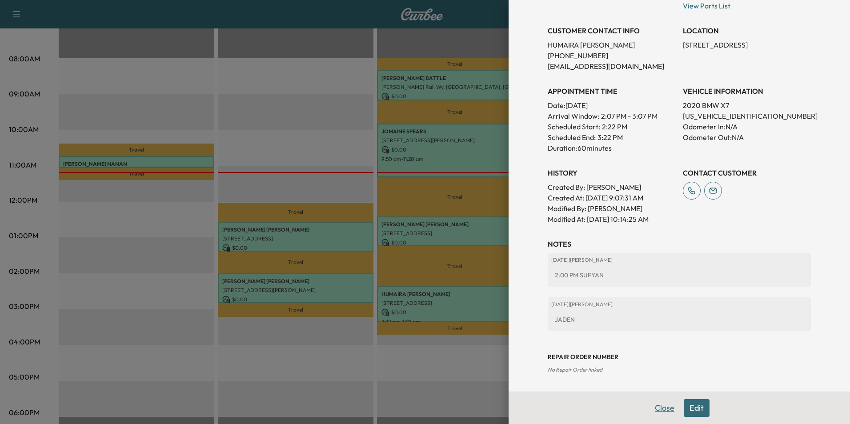
click at [657, 410] on button "Close" at bounding box center [664, 408] width 31 height 18
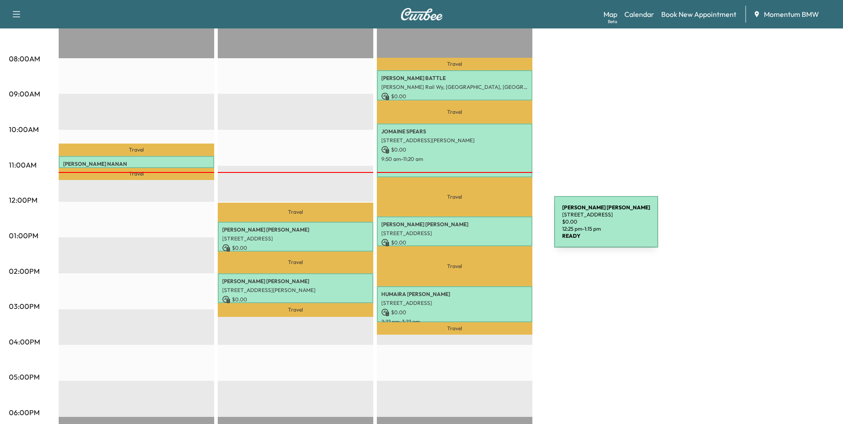
click at [487, 230] on p "[STREET_ADDRESS]" at bounding box center [454, 233] width 147 height 7
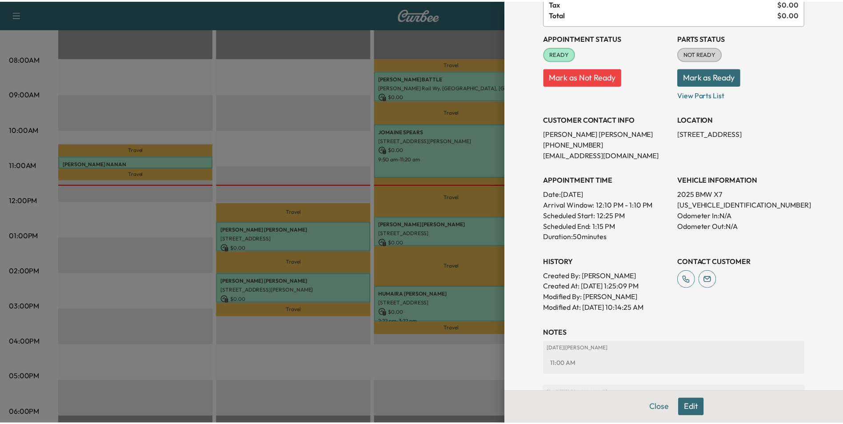
scroll to position [35, 0]
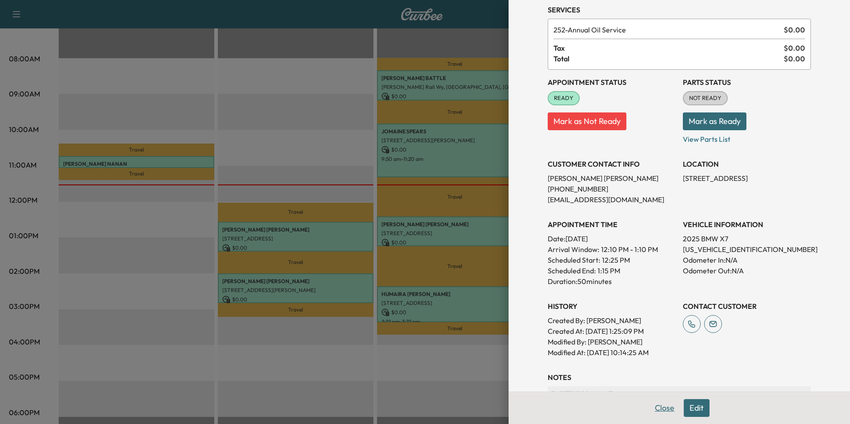
click at [664, 409] on button "Close" at bounding box center [664, 408] width 31 height 18
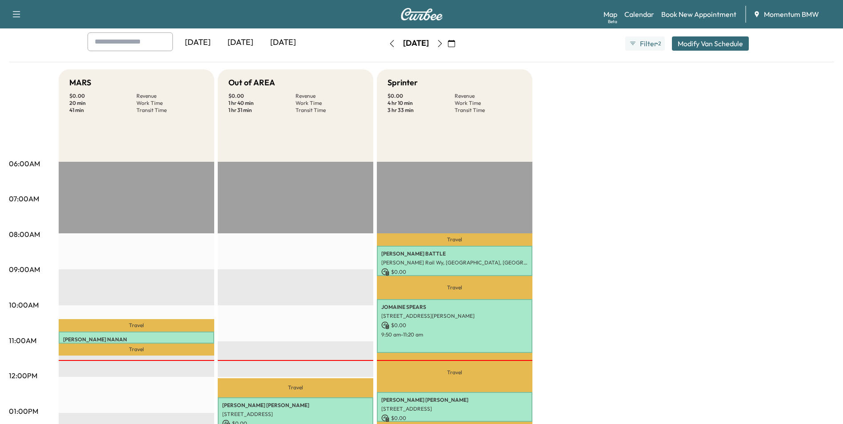
scroll to position [0, 0]
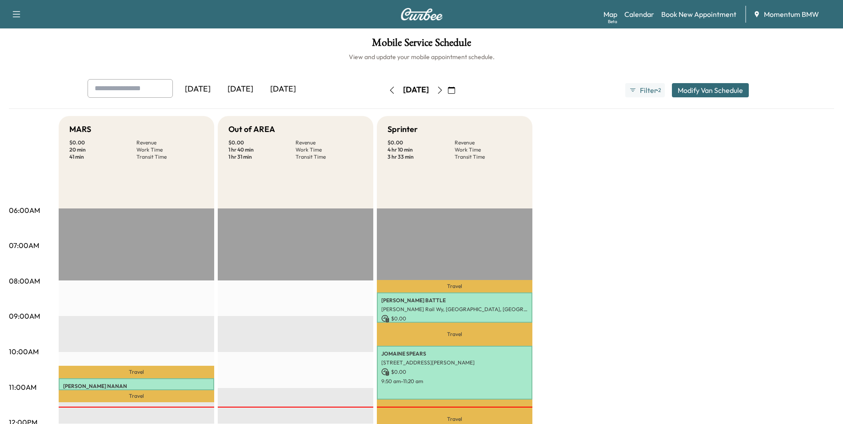
click at [443, 92] on icon "button" at bounding box center [439, 90] width 7 height 7
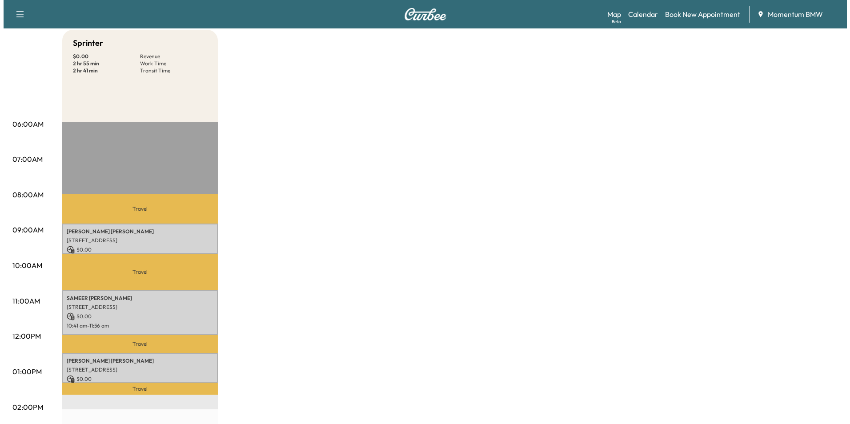
scroll to position [133, 0]
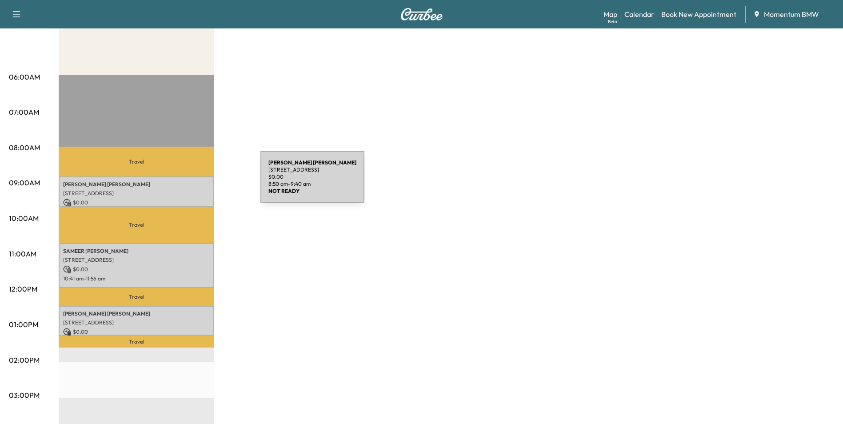
click at [194, 182] on p "[PERSON_NAME]" at bounding box center [136, 184] width 147 height 7
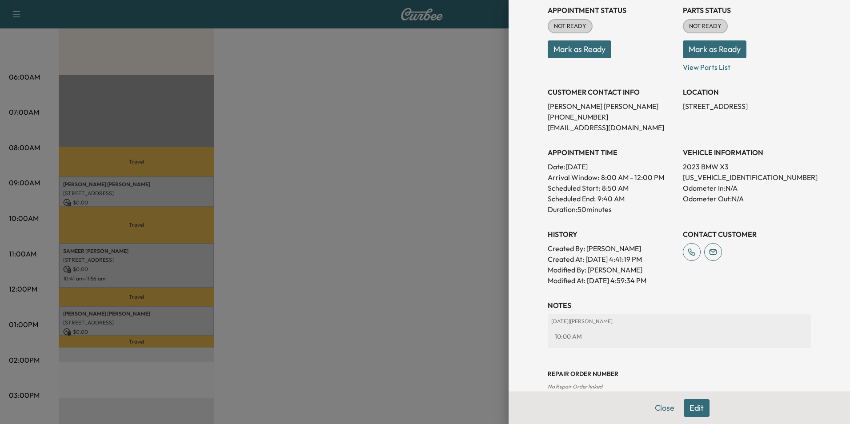
scroll to position [124, 0]
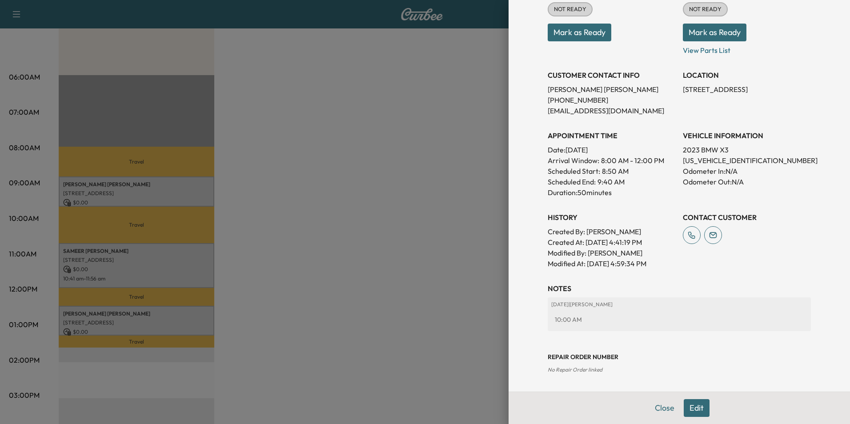
click at [655, 408] on button "Close" at bounding box center [664, 408] width 31 height 18
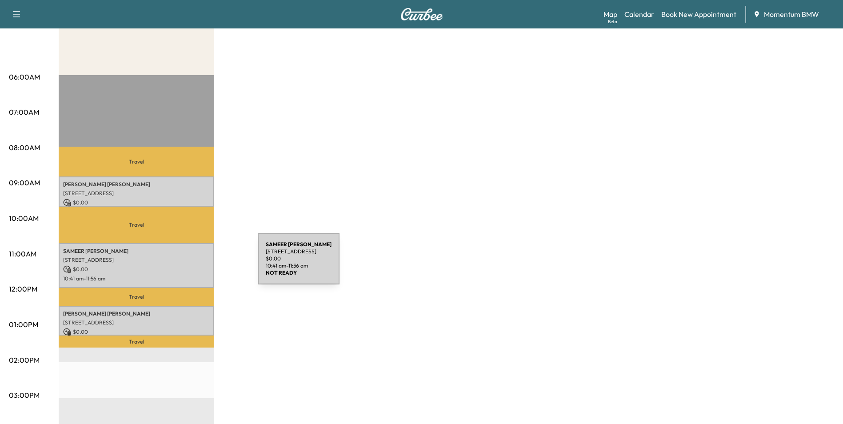
click at [191, 265] on p "$ 0.00" at bounding box center [136, 269] width 147 height 8
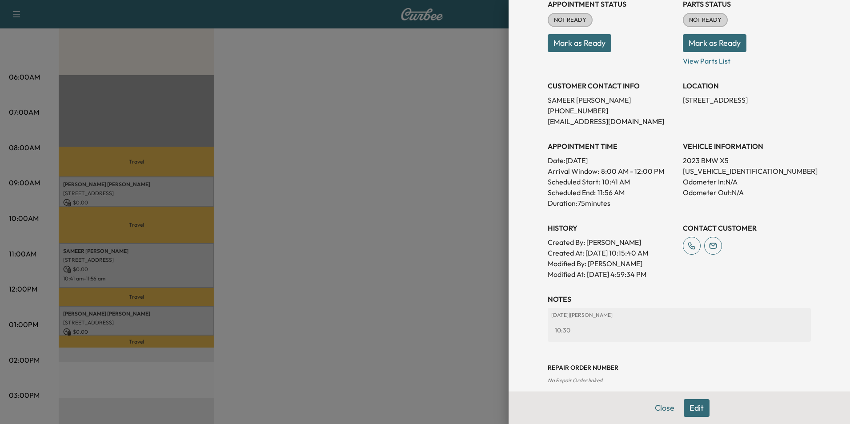
scroll to position [145, 0]
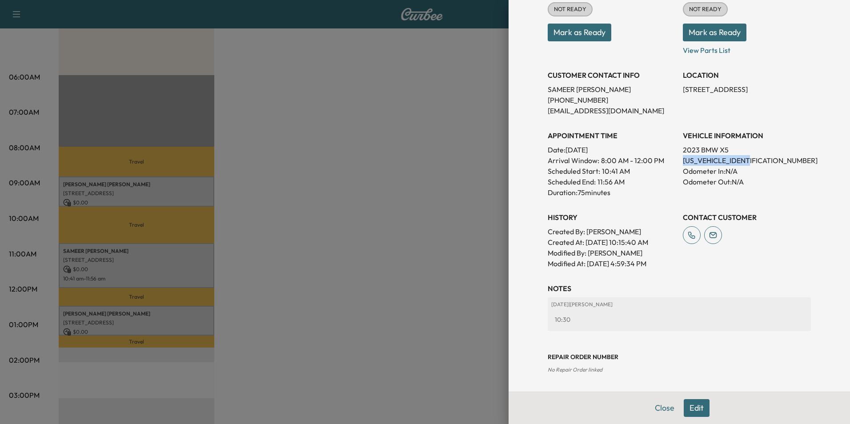
drag, startPoint x: 749, startPoint y: 160, endPoint x: 676, endPoint y: 161, distance: 73.3
click at [682, 161] on p "[US_VEHICLE_IDENTIFICATION_NUMBER]" at bounding box center [746, 160] width 128 height 11
drag, startPoint x: 676, startPoint y: 161, endPoint x: 726, endPoint y: 160, distance: 49.8
copy p "[US_VEHICLE_IDENTIFICATION_NUMBER]"
click at [657, 410] on button "Close" at bounding box center [664, 408] width 31 height 18
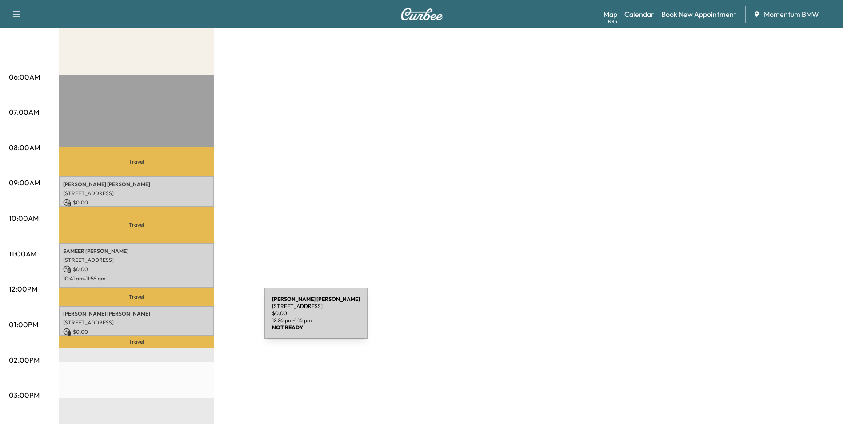
click at [197, 319] on p "[STREET_ADDRESS]" at bounding box center [136, 322] width 147 height 7
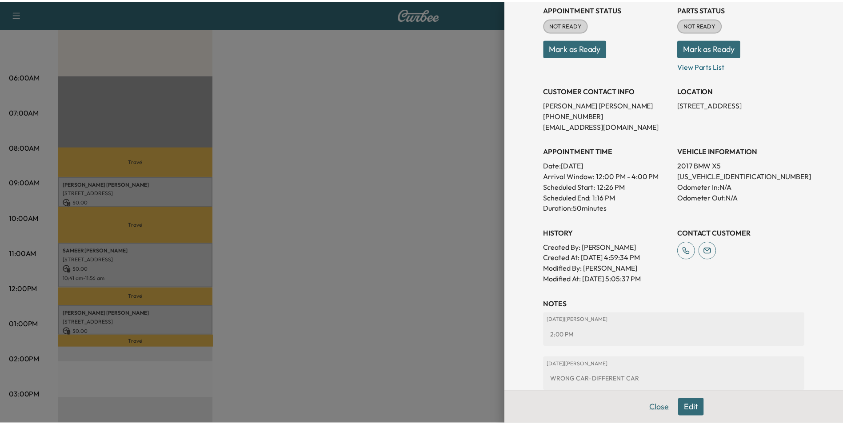
scroll to position [0, 0]
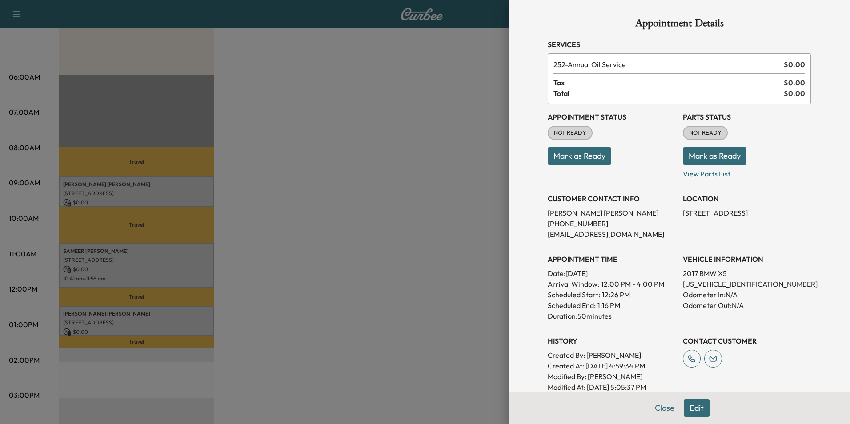
click at [658, 409] on button "Close" at bounding box center [664, 408] width 31 height 18
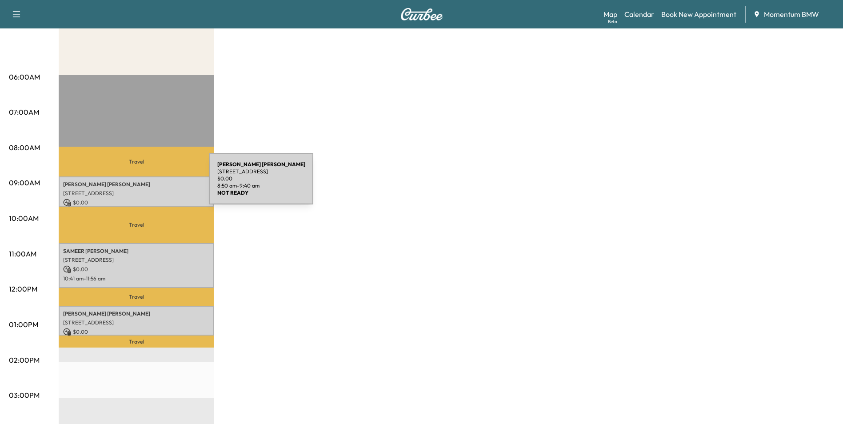
click at [143, 184] on p "[PERSON_NAME]" at bounding box center [136, 184] width 147 height 7
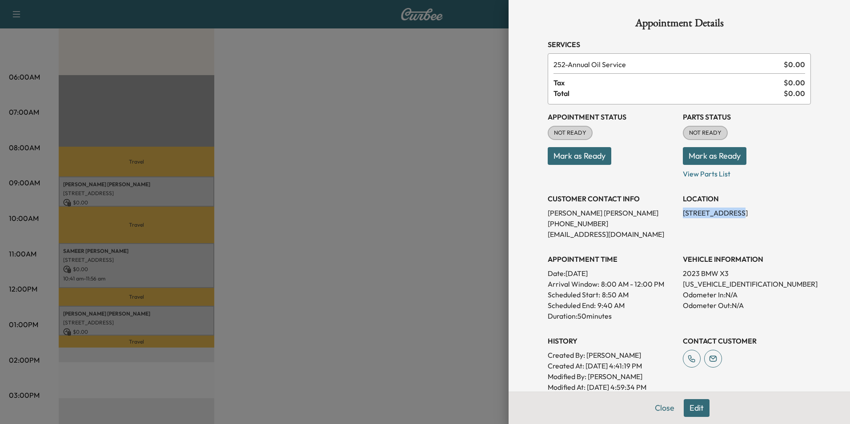
drag, startPoint x: 731, startPoint y: 214, endPoint x: 676, endPoint y: 211, distance: 55.2
click at [682, 211] on p "[STREET_ADDRESS]" at bounding box center [746, 212] width 128 height 11
drag, startPoint x: 676, startPoint y: 211, endPoint x: 710, endPoint y: 214, distance: 34.0
copy p "[STREET_ADDRESS]"
click at [662, 409] on button "Close" at bounding box center [664, 408] width 31 height 18
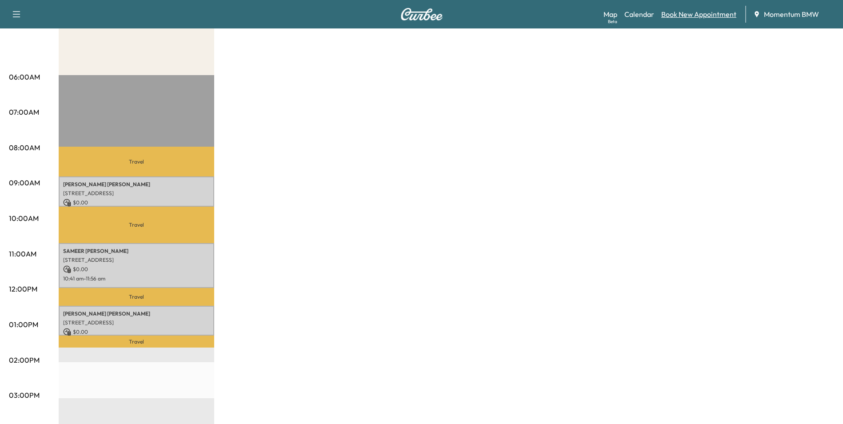
click at [695, 15] on link "Book New Appointment" at bounding box center [698, 14] width 75 height 11
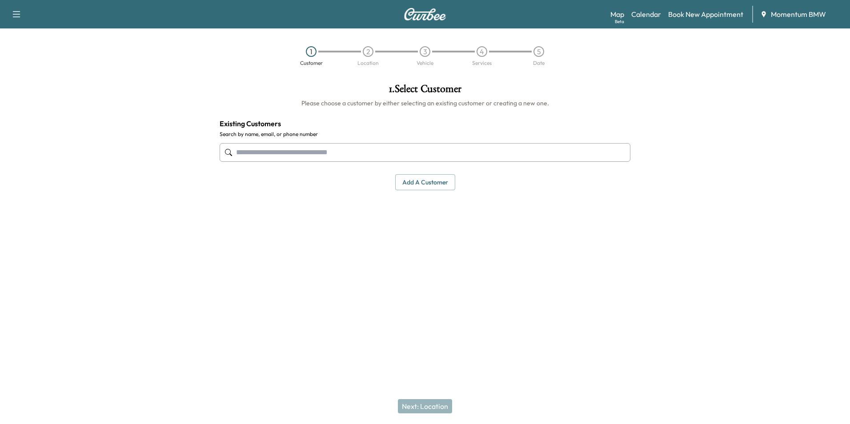
click at [415, 155] on input "text" at bounding box center [424, 152] width 411 height 19
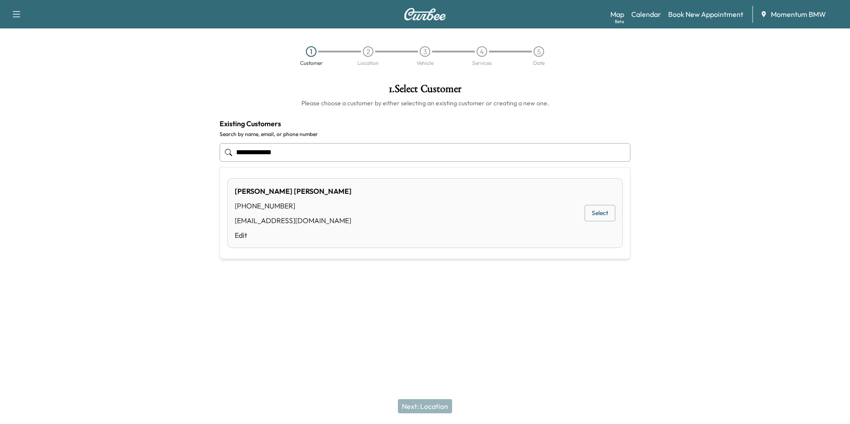
click at [600, 216] on button "Select" at bounding box center [599, 213] width 31 height 16
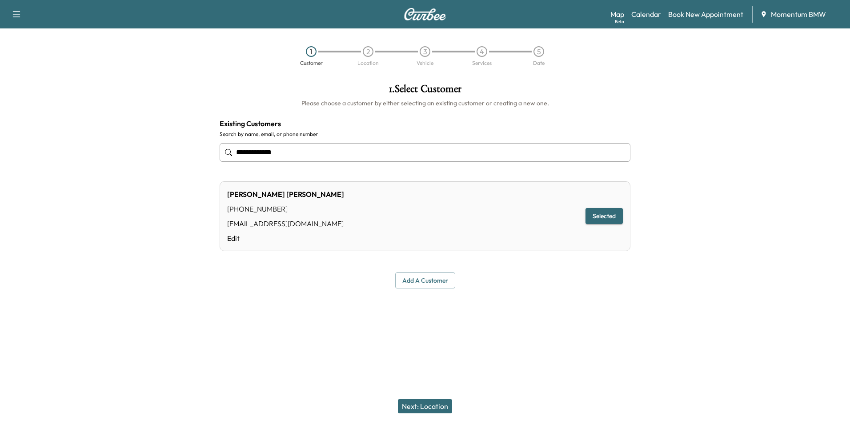
type input "**********"
click at [433, 408] on button "Next: Location" at bounding box center [425, 406] width 54 height 14
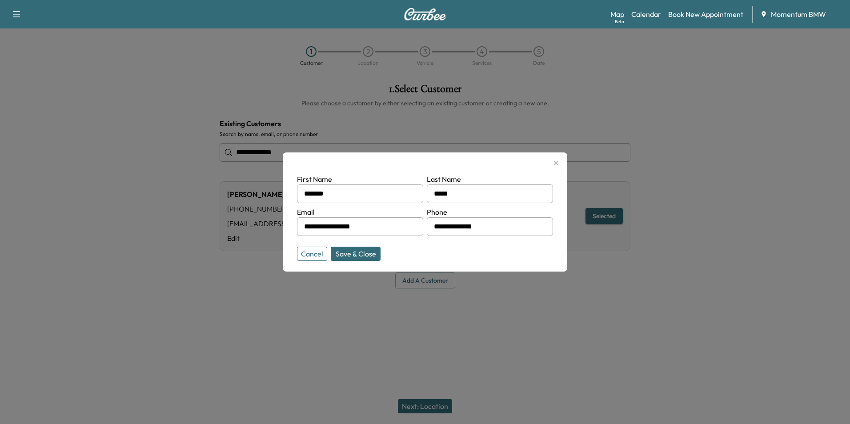
click at [359, 251] on button "Save & Close" at bounding box center [356, 254] width 50 height 14
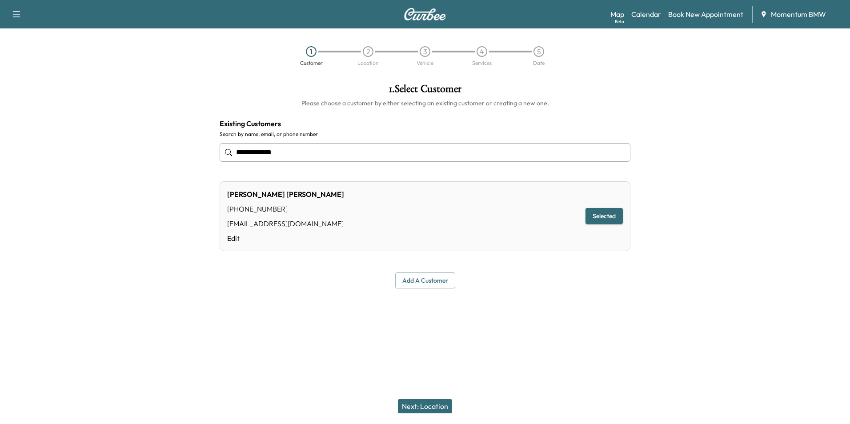
click at [439, 407] on button "Next: Location" at bounding box center [425, 406] width 54 height 14
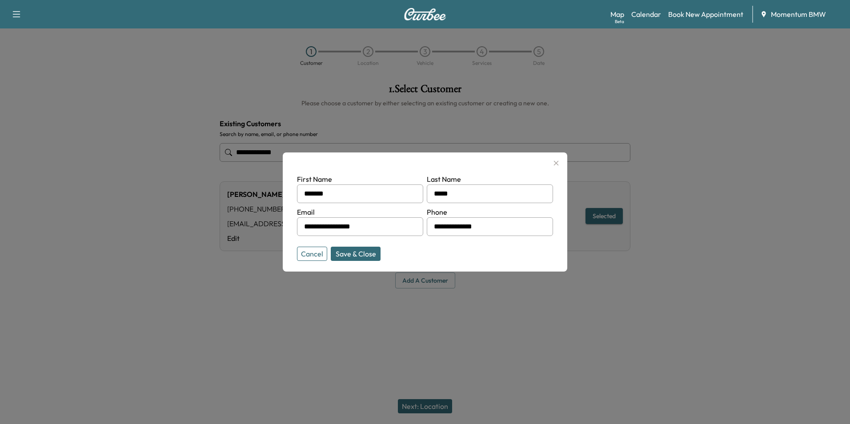
click at [352, 248] on button "Save & Close" at bounding box center [356, 254] width 50 height 14
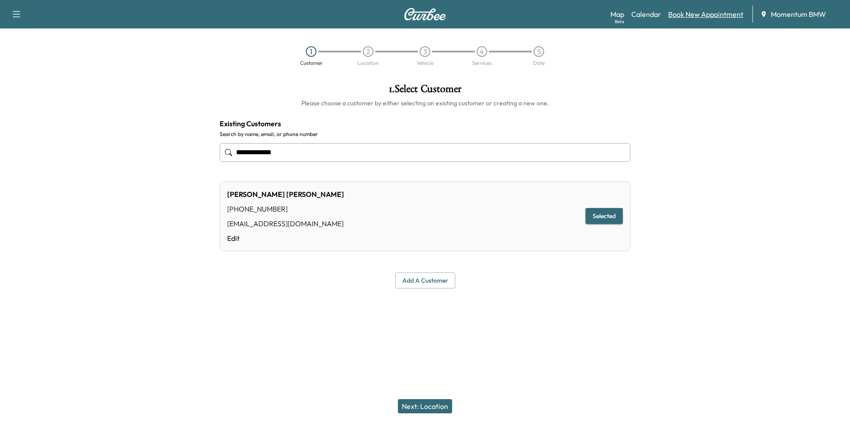
click at [683, 14] on link "Book New Appointment" at bounding box center [705, 14] width 75 height 11
click at [688, 14] on link "Book New Appointment" at bounding box center [705, 14] width 75 height 11
click at [428, 280] on button "Add a customer" at bounding box center [425, 280] width 60 height 16
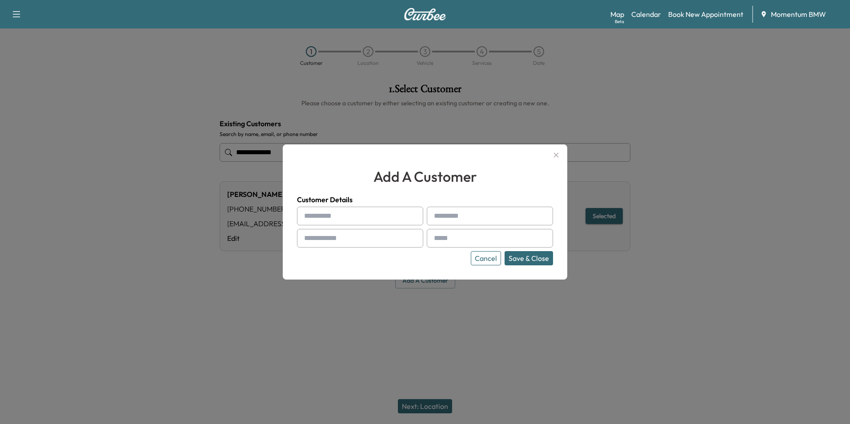
click at [351, 213] on input "text" at bounding box center [360, 216] width 126 height 19
type input "*******"
type input "*****"
type input "**********"
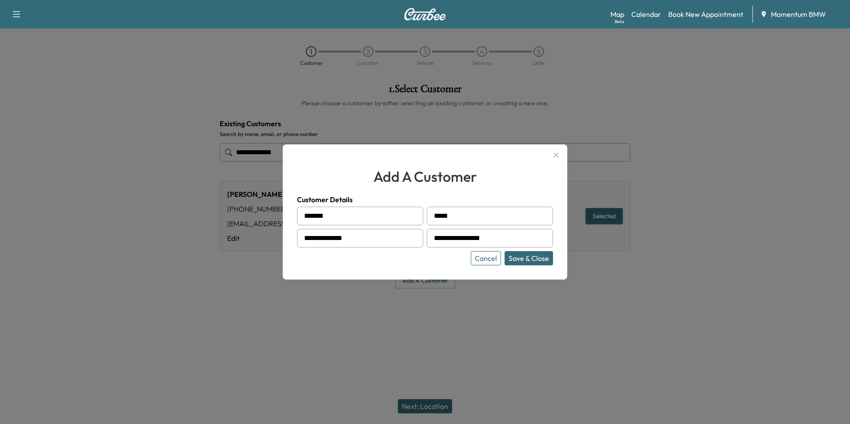
click at [529, 255] on button "Save & Close" at bounding box center [528, 258] width 48 height 14
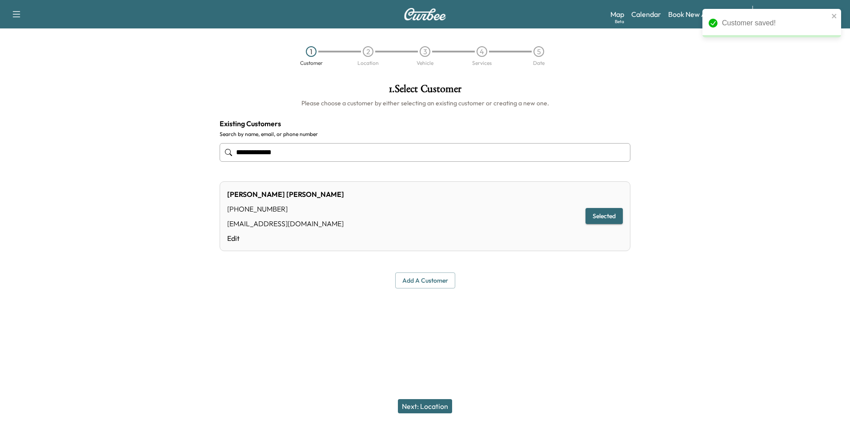
click at [436, 406] on button "Next: Location" at bounding box center [425, 406] width 54 height 14
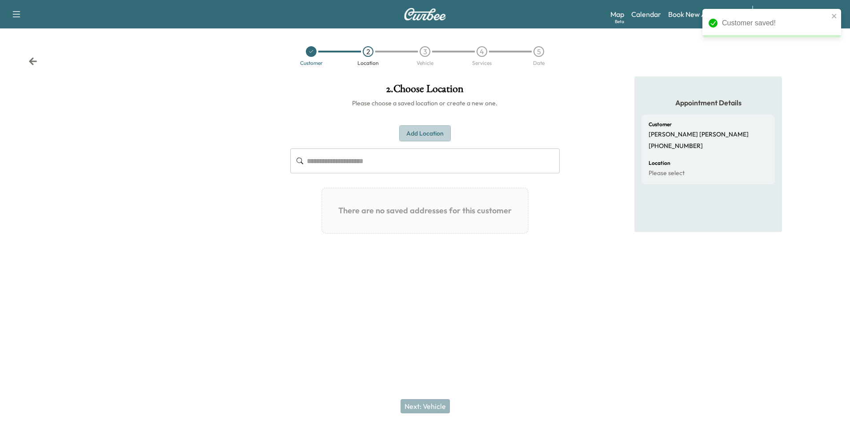
click at [426, 132] on button "Add Location" at bounding box center [425, 133] width 52 height 16
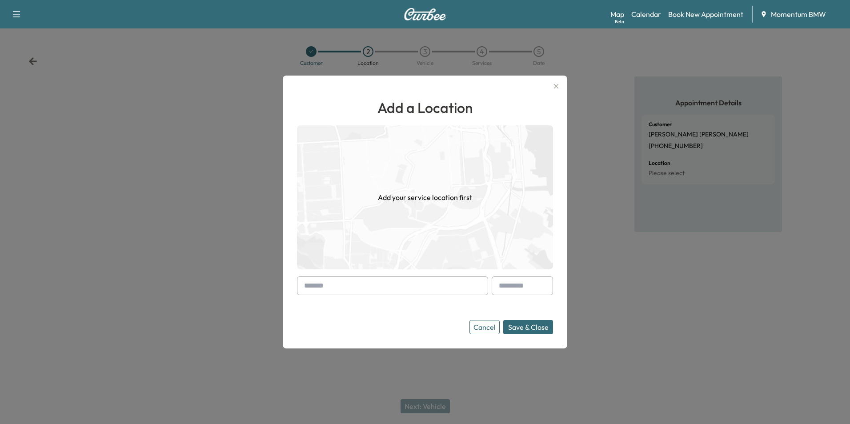
click at [427, 288] on input "text" at bounding box center [392, 285] width 191 height 19
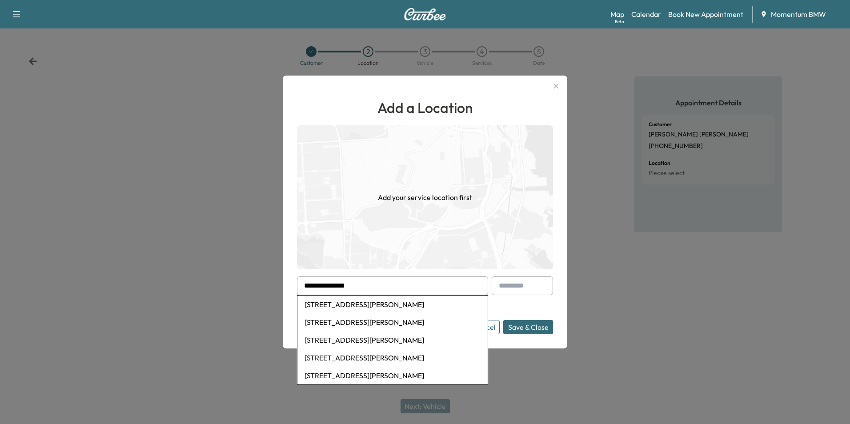
click at [384, 305] on li "[STREET_ADDRESS][PERSON_NAME]" at bounding box center [392, 304] width 190 height 18
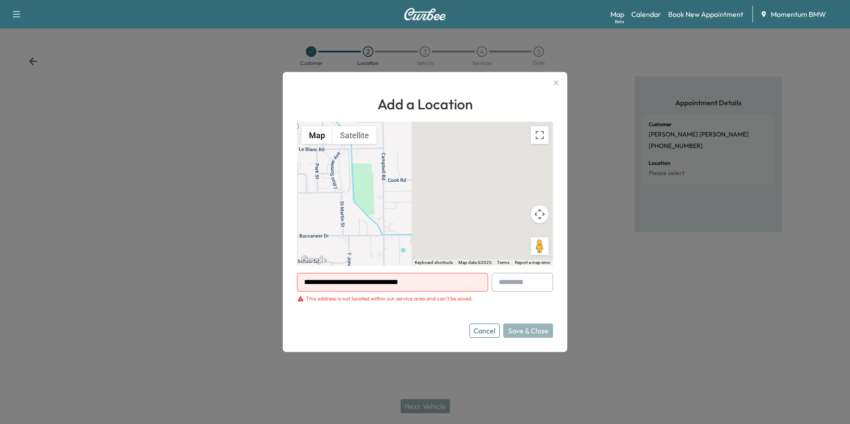
drag, startPoint x: 428, startPoint y: 283, endPoint x: 258, endPoint y: 284, distance: 169.7
click at [258, 284] on div "**********" at bounding box center [425, 212] width 850 height 424
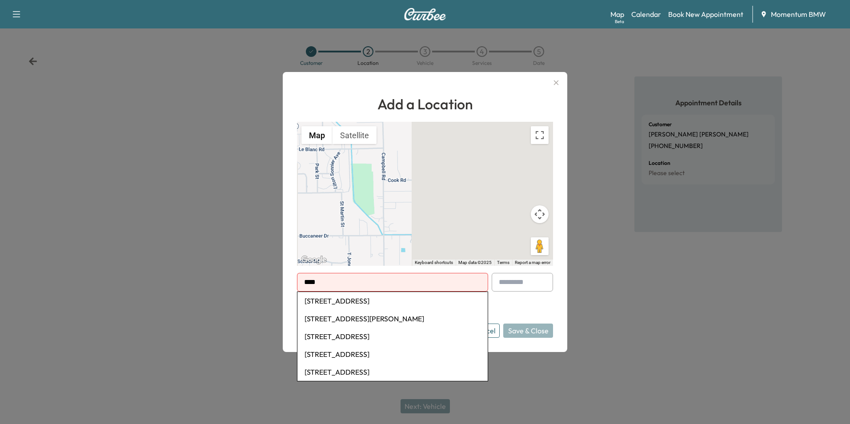
click at [371, 303] on li "[STREET_ADDRESS]" at bounding box center [392, 301] width 190 height 18
type input "**********"
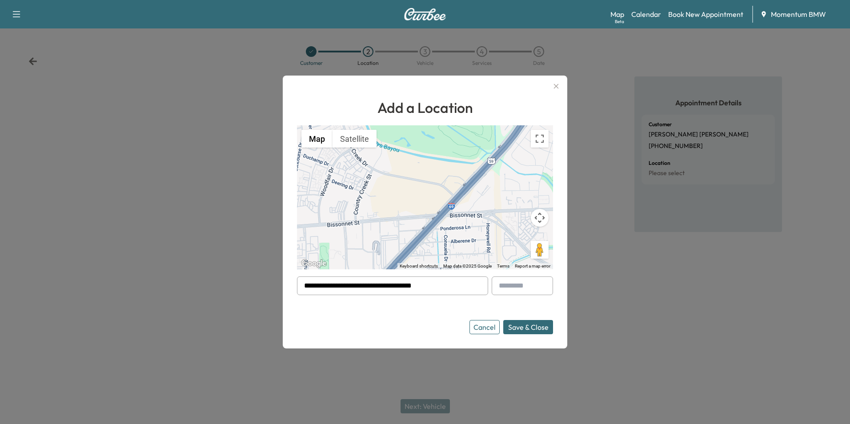
click at [531, 327] on button "Save & Close" at bounding box center [528, 327] width 50 height 14
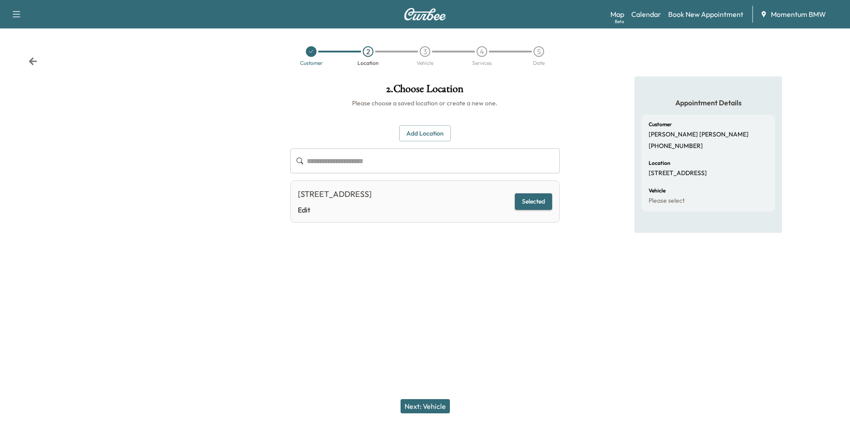
click at [429, 403] on button "Next: Vehicle" at bounding box center [424, 406] width 49 height 14
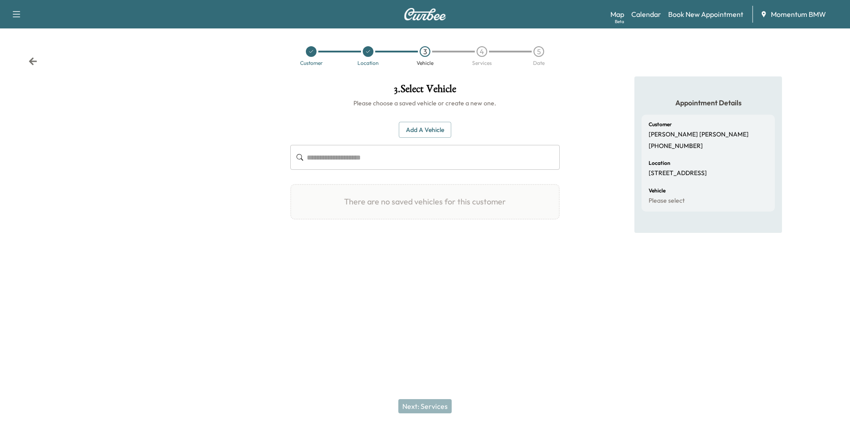
click at [437, 131] on button "Add a Vehicle" at bounding box center [425, 130] width 52 height 16
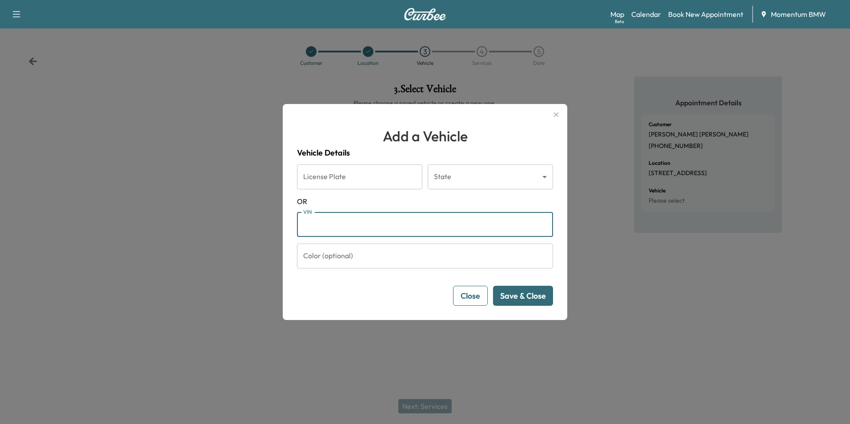
paste input "**********"
type input "**********"
click at [537, 301] on button "Save & Close" at bounding box center [523, 296] width 60 height 20
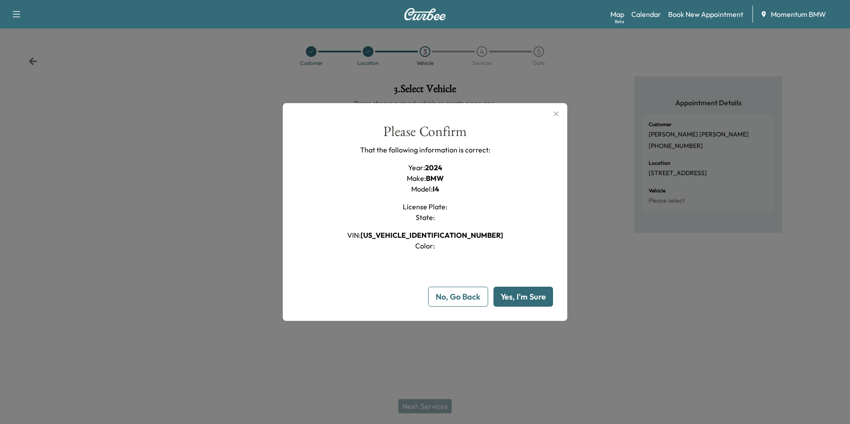
click at [537, 301] on button "Yes, I'm Sure" at bounding box center [523, 297] width 60 height 20
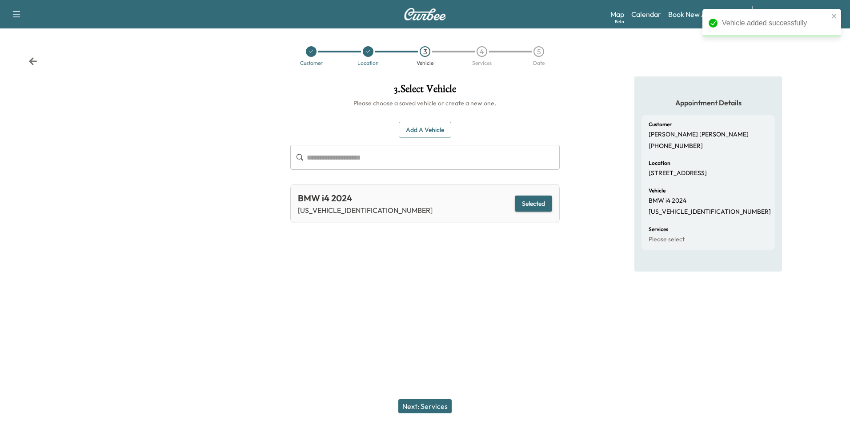
click at [437, 402] on button "Next: Services" at bounding box center [424, 406] width 53 height 14
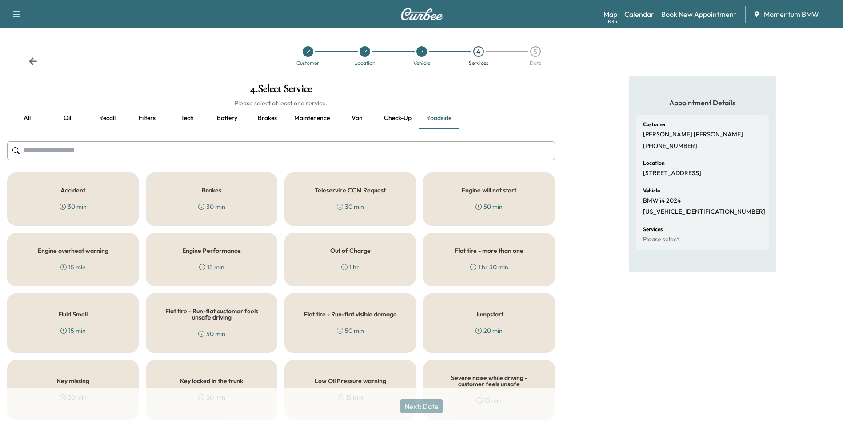
click at [501, 255] on div "Flat tire - more than one 1 hr 30 min" at bounding box center [489, 259] width 132 height 53
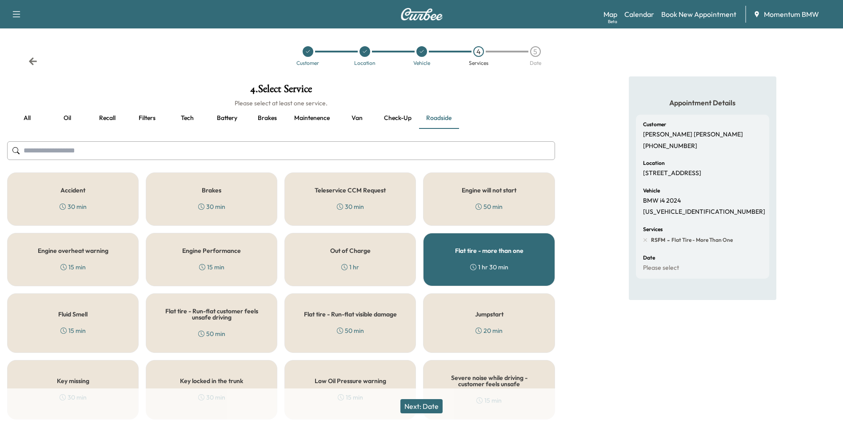
click at [423, 402] on button "Next: Date" at bounding box center [421, 406] width 42 height 14
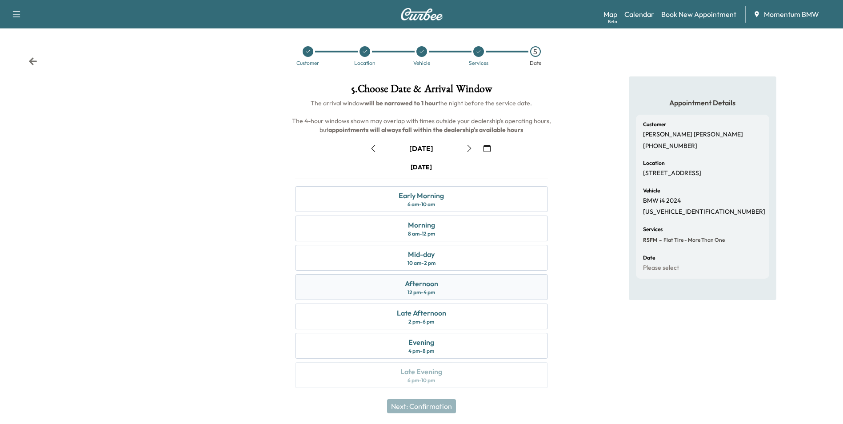
click at [403, 283] on div "Afternoon 12 pm - 4 pm" at bounding box center [421, 287] width 252 height 26
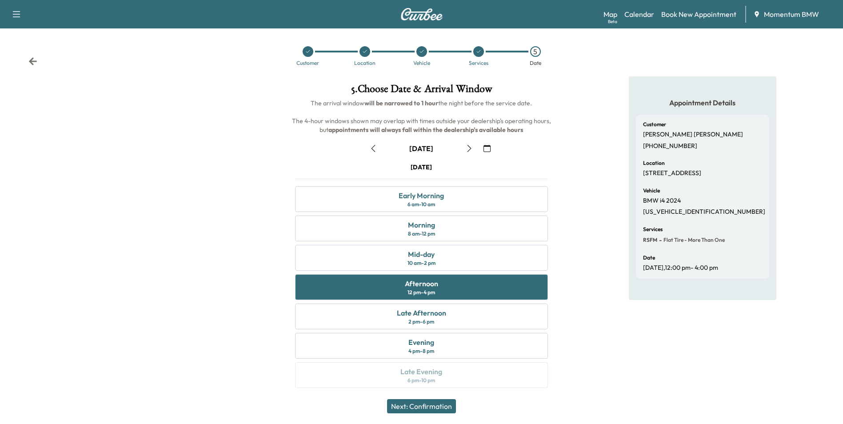
click at [439, 406] on button "Next: Confirmation" at bounding box center [421, 406] width 69 height 14
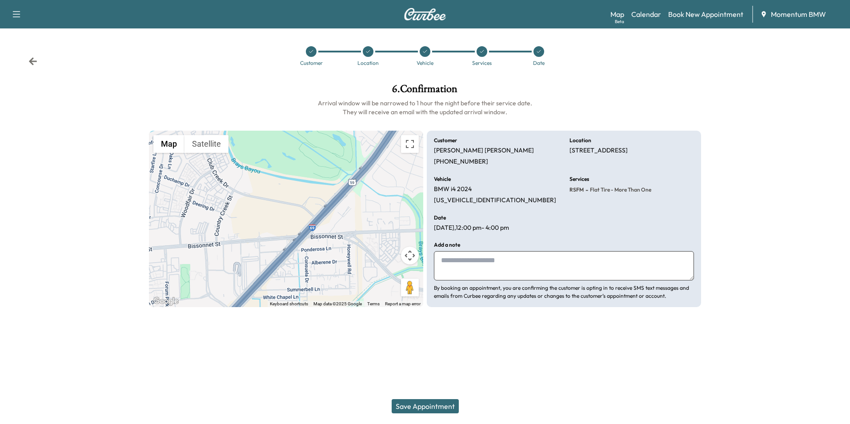
click at [521, 265] on textarea at bounding box center [564, 265] width 260 height 29
type textarea "**********"
click at [438, 407] on button "Save Appointment" at bounding box center [424, 406] width 67 height 14
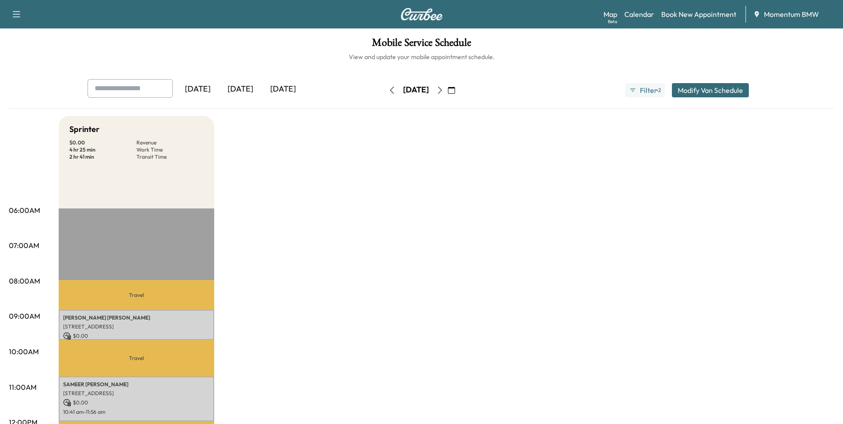
click at [388, 87] on icon "button" at bounding box center [391, 90] width 7 height 7
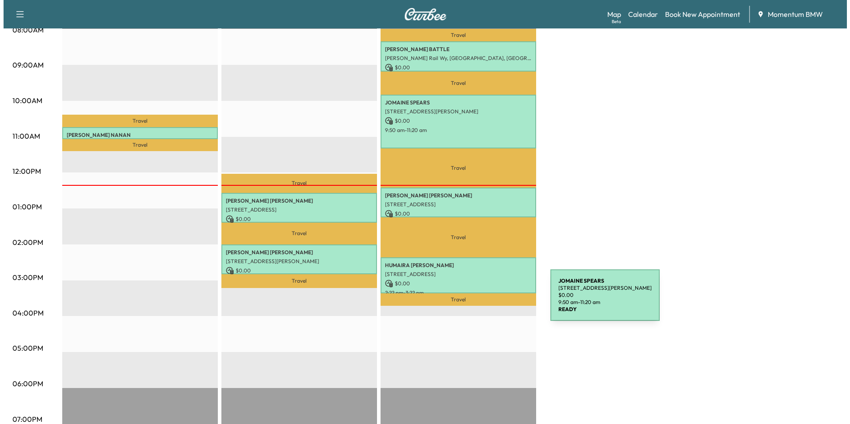
scroll to position [267, 0]
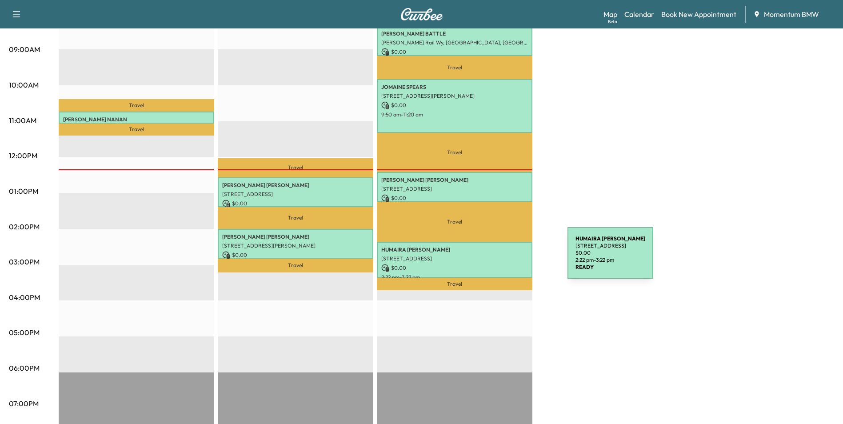
click at [501, 259] on p "[STREET_ADDRESS]" at bounding box center [454, 258] width 147 height 7
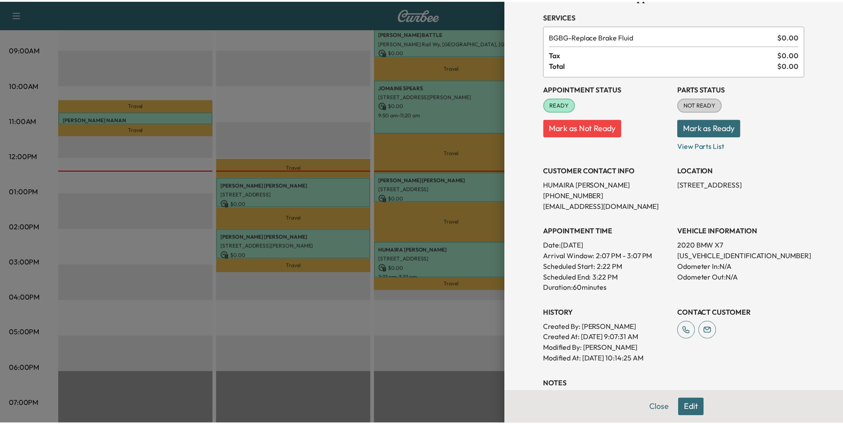
scroll to position [168, 0]
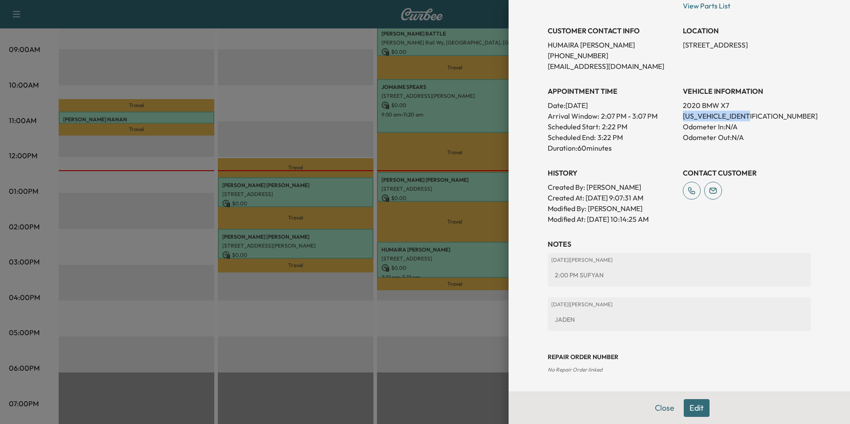
drag, startPoint x: 752, startPoint y: 114, endPoint x: 676, endPoint y: 115, distance: 76.0
click at [682, 115] on p "[US_VEHICLE_IDENTIFICATION_NUMBER]" at bounding box center [746, 116] width 128 height 11
drag, startPoint x: 676, startPoint y: 115, endPoint x: 728, endPoint y: 116, distance: 51.6
copy p "[US_VEHICLE_IDENTIFICATION_NUMBER]"
click at [662, 405] on button "Close" at bounding box center [664, 408] width 31 height 18
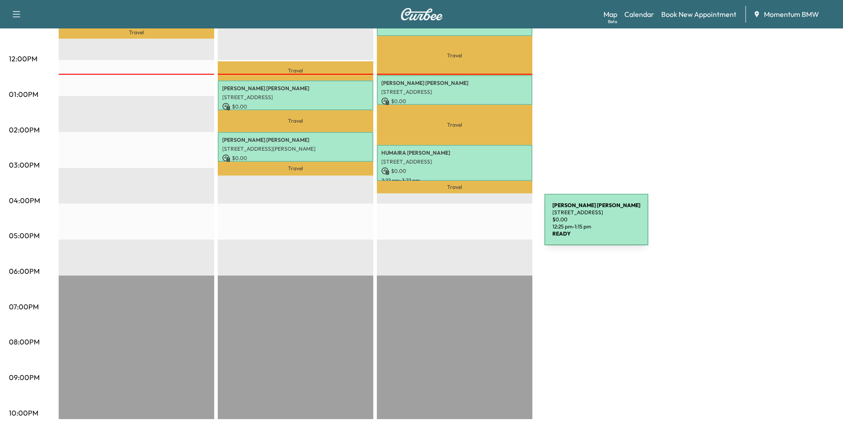
scroll to position [367, 0]
